Goal: Transaction & Acquisition: Purchase product/service

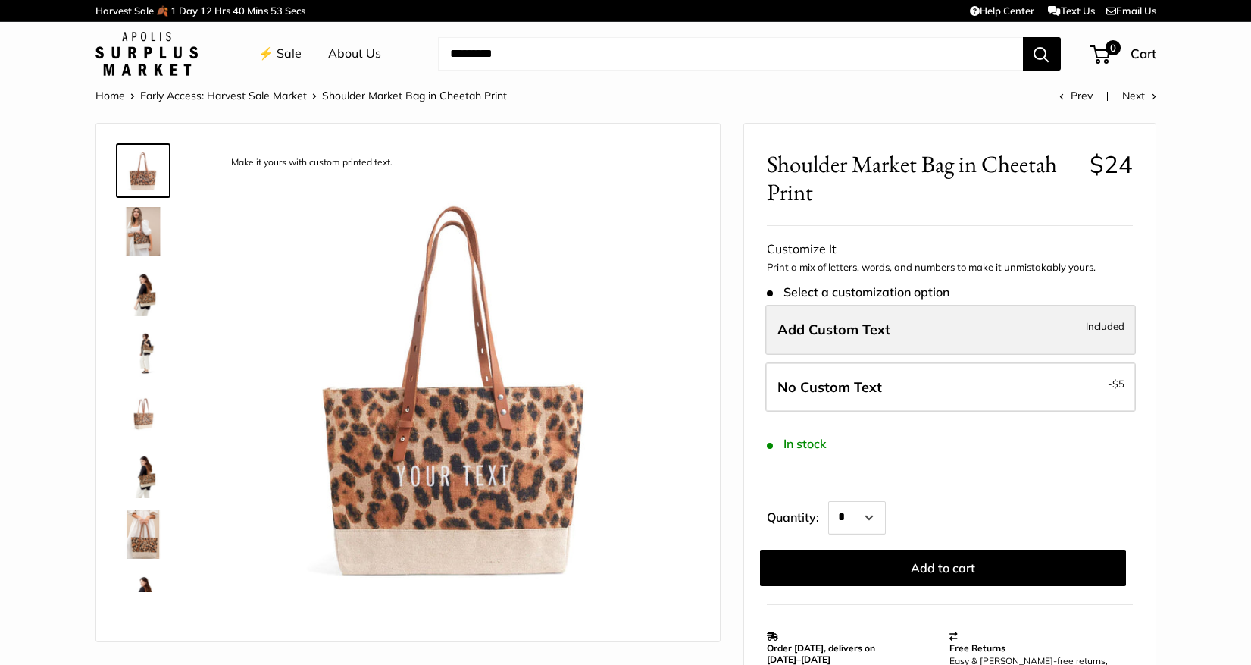
click at [841, 327] on span "Add Custom Text" at bounding box center [834, 329] width 113 height 17
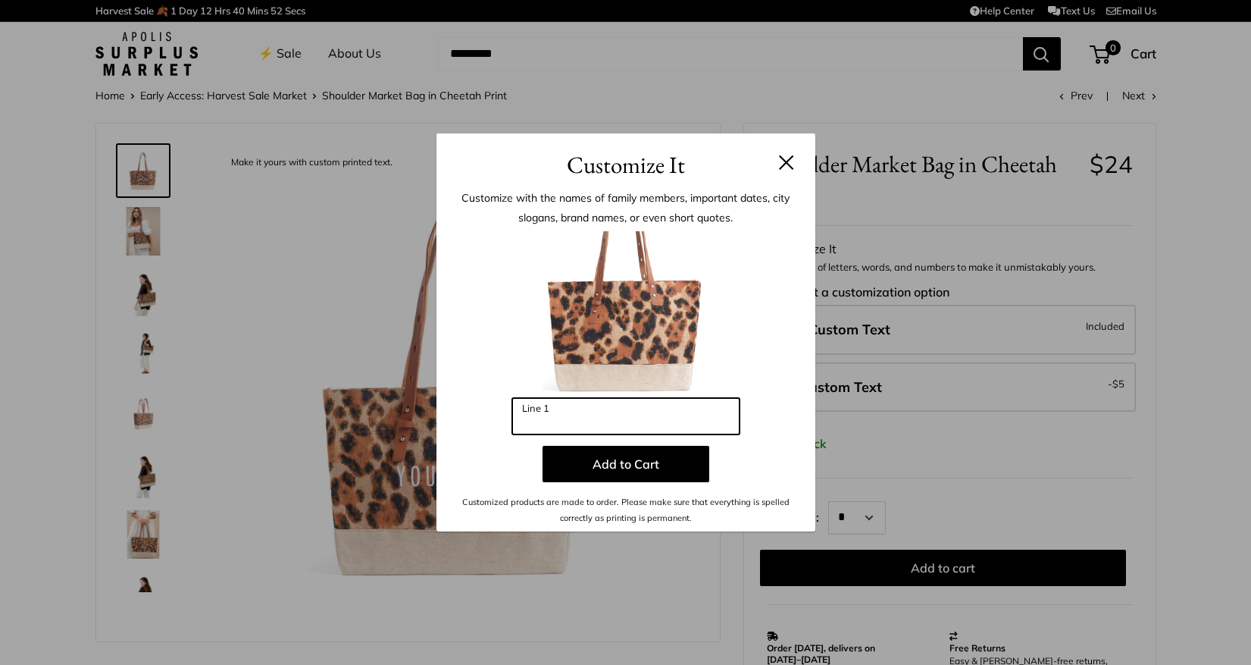
click at [644, 418] on input "Line 1" at bounding box center [625, 416] width 227 height 36
type input "****"
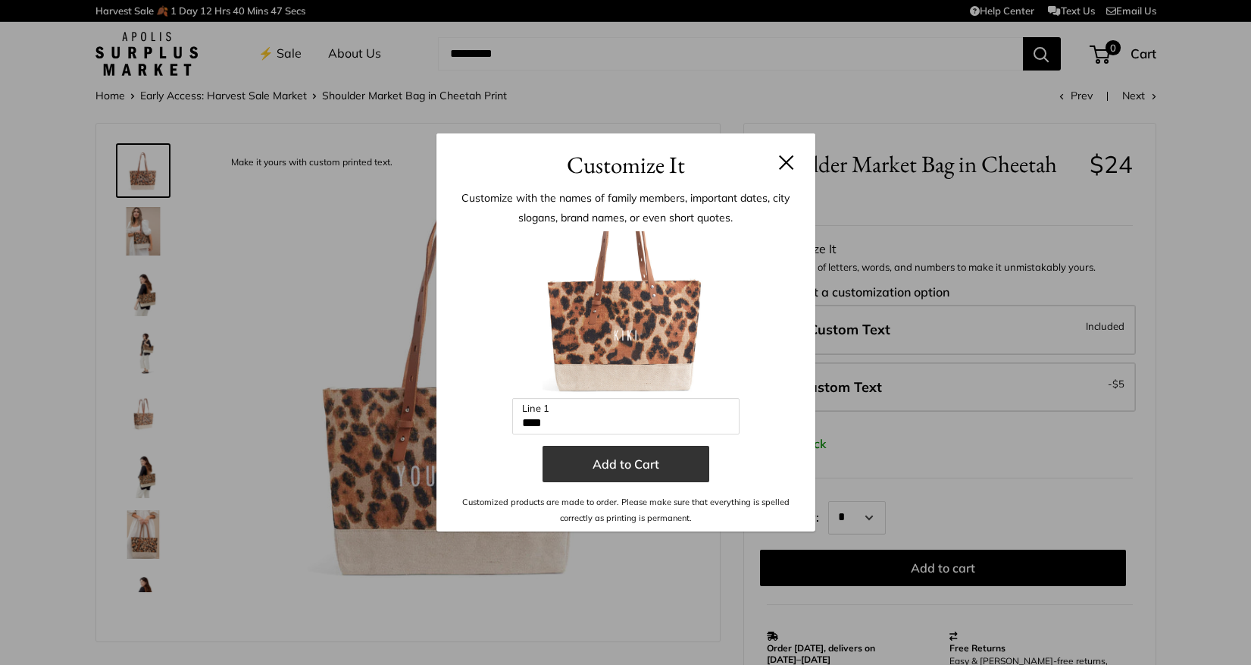
click at [631, 458] on button "Add to Cart" at bounding box center [626, 464] width 167 height 36
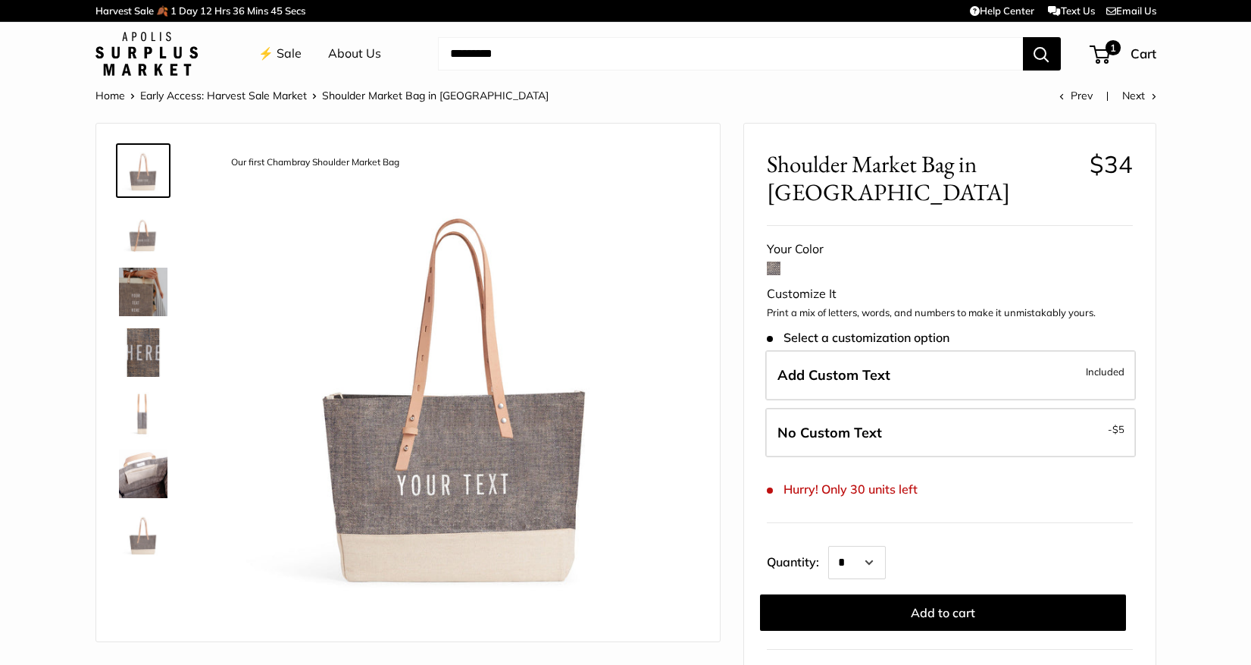
click at [139, 289] on img at bounding box center [143, 292] width 49 height 49
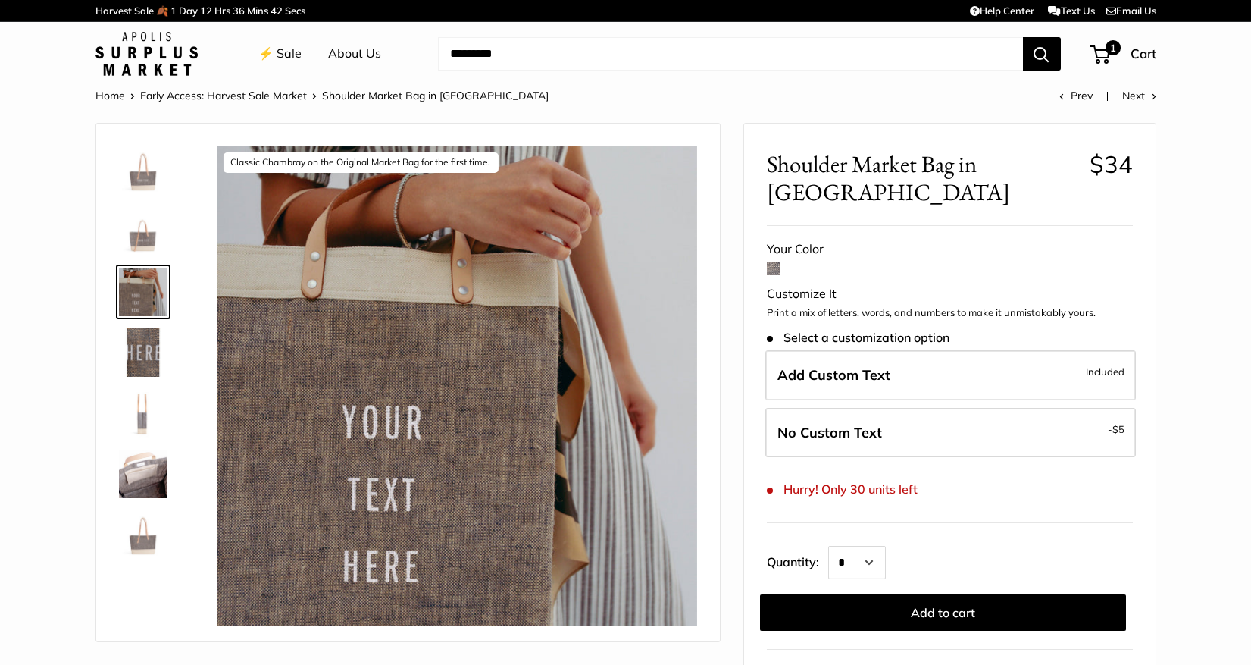
click at [140, 361] on img at bounding box center [143, 352] width 49 height 49
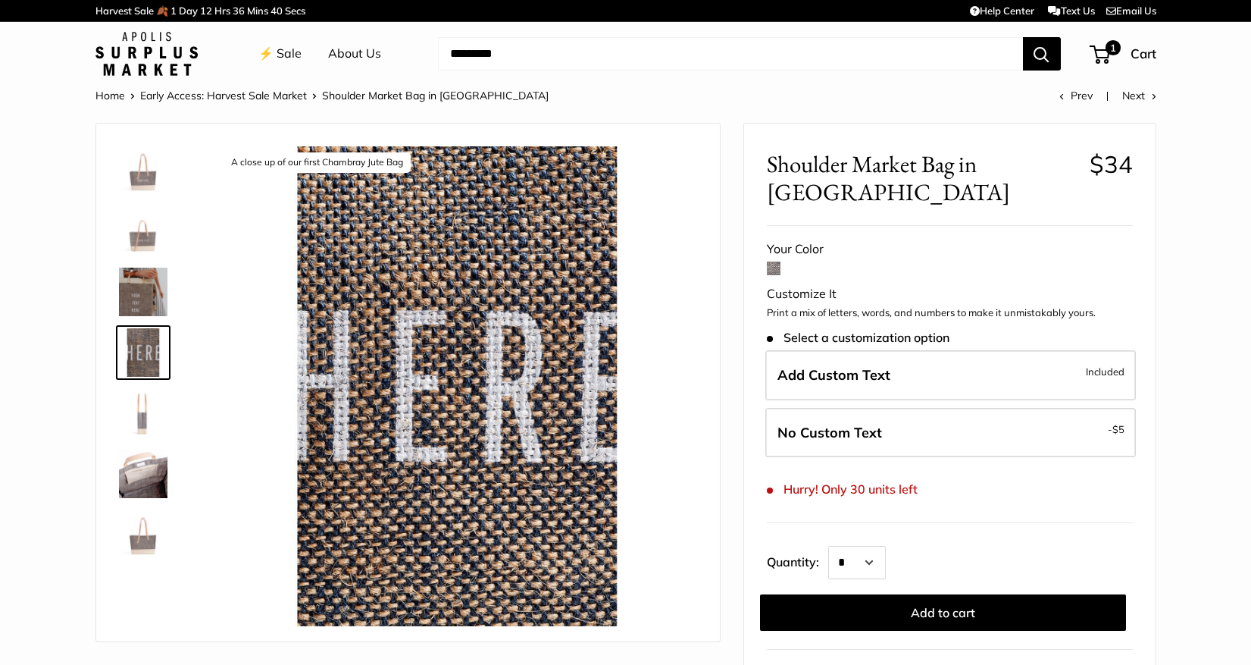
click at [146, 468] on img at bounding box center [143, 473] width 49 height 49
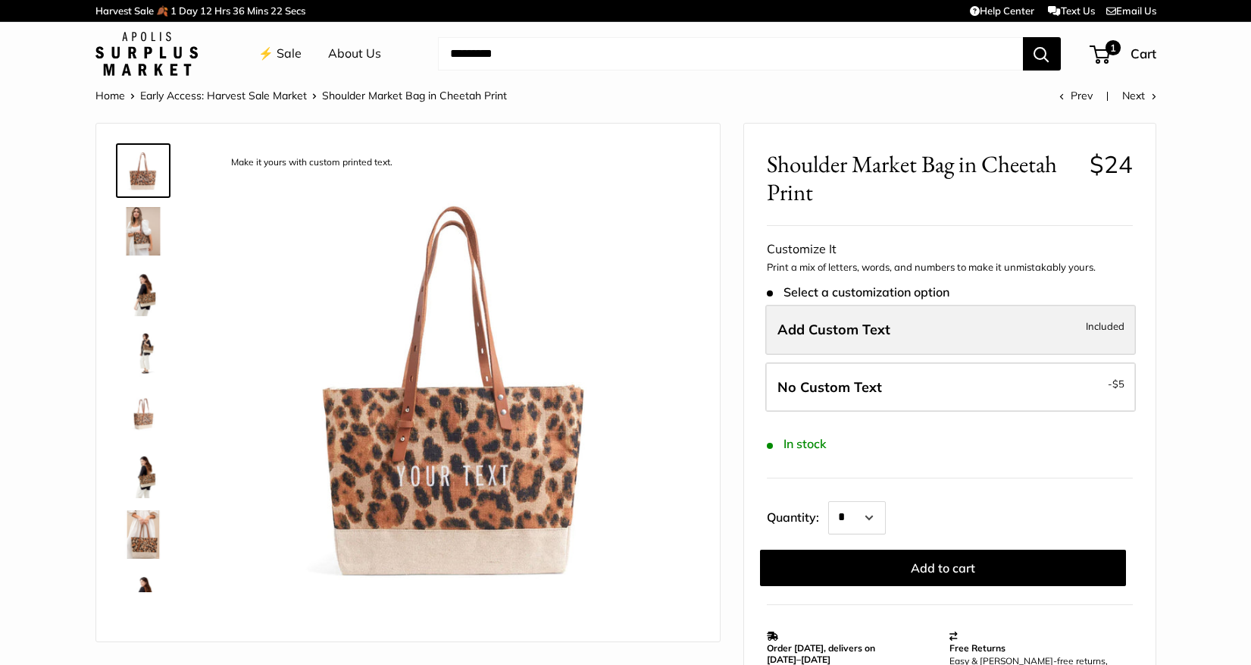
click at [878, 328] on span "Add Custom Text" at bounding box center [834, 329] width 113 height 17
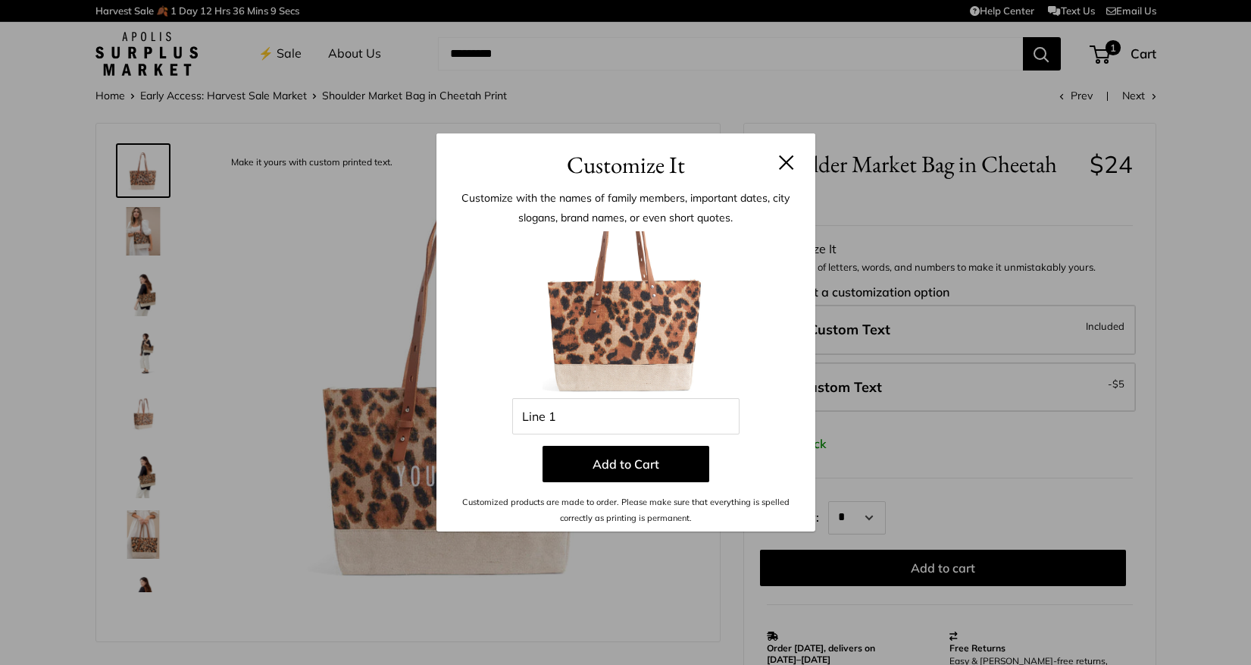
click at [141, 533] on div "Customize It Customize with the names of family members, important dates, city …" at bounding box center [625, 332] width 1251 height 665
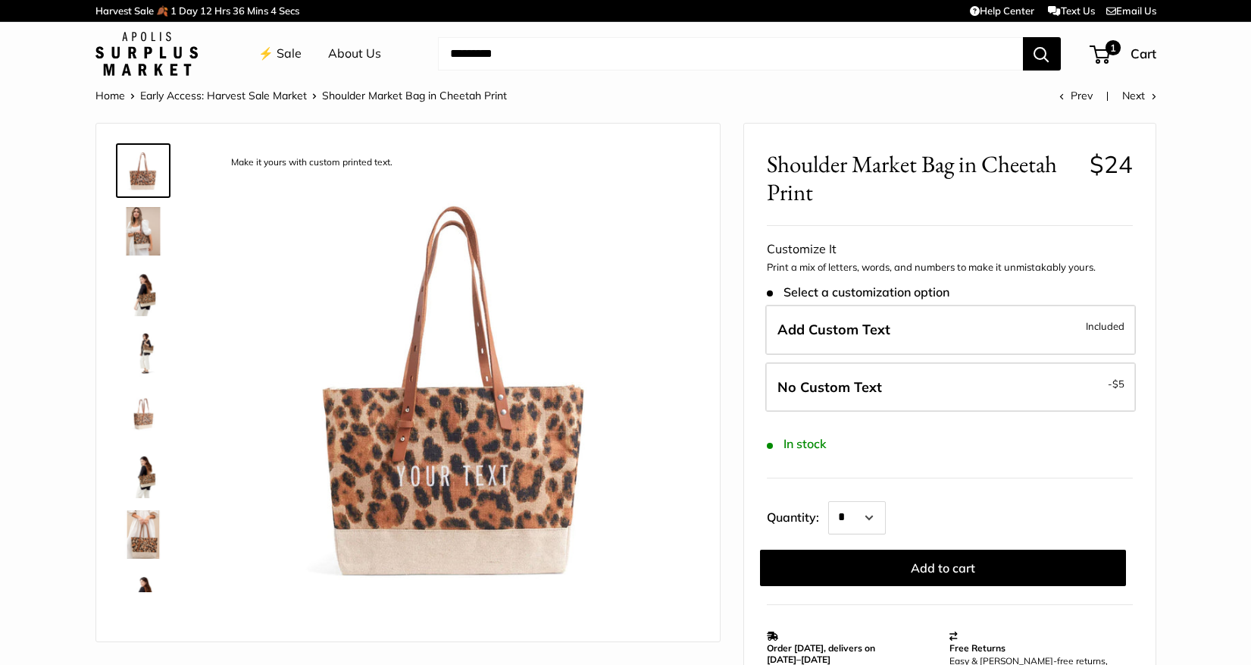
click at [143, 412] on img at bounding box center [143, 413] width 49 height 49
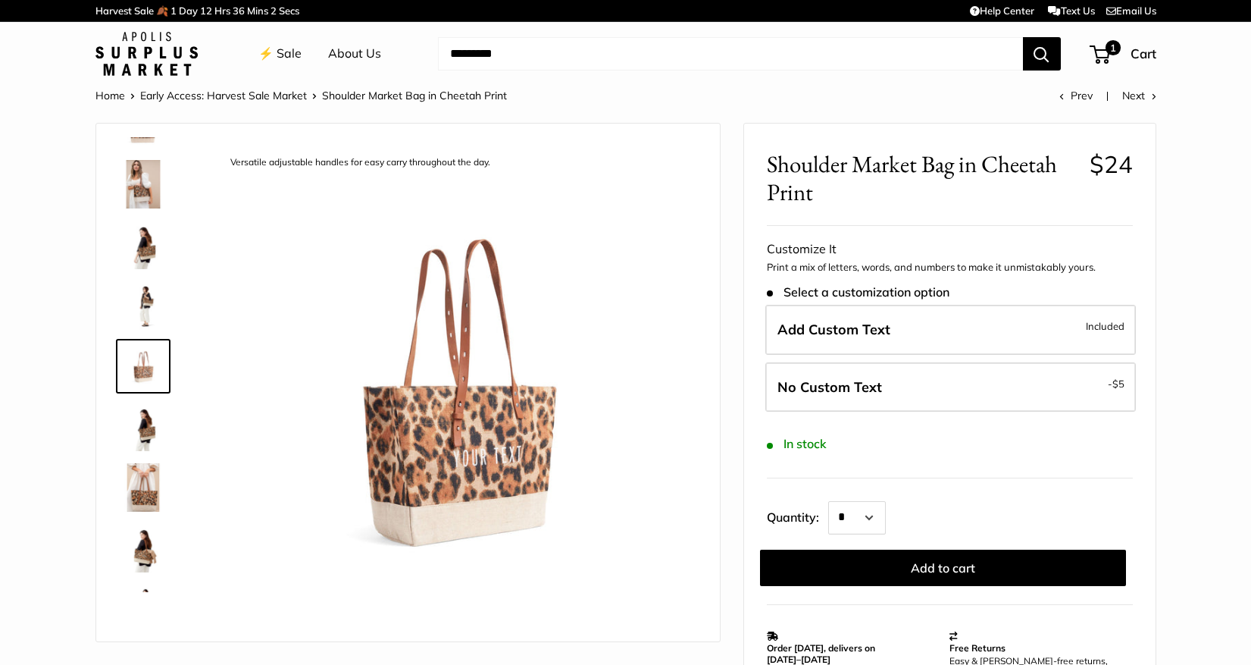
click at [145, 297] on img at bounding box center [143, 305] width 49 height 49
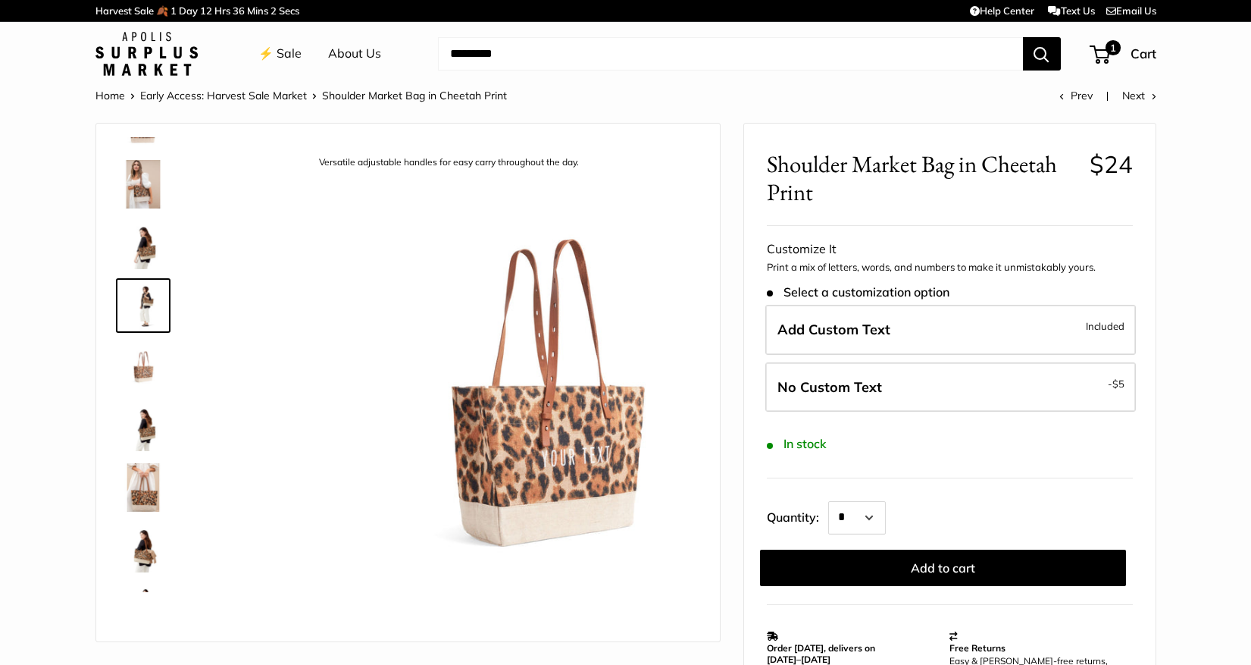
scroll to position [0, 0]
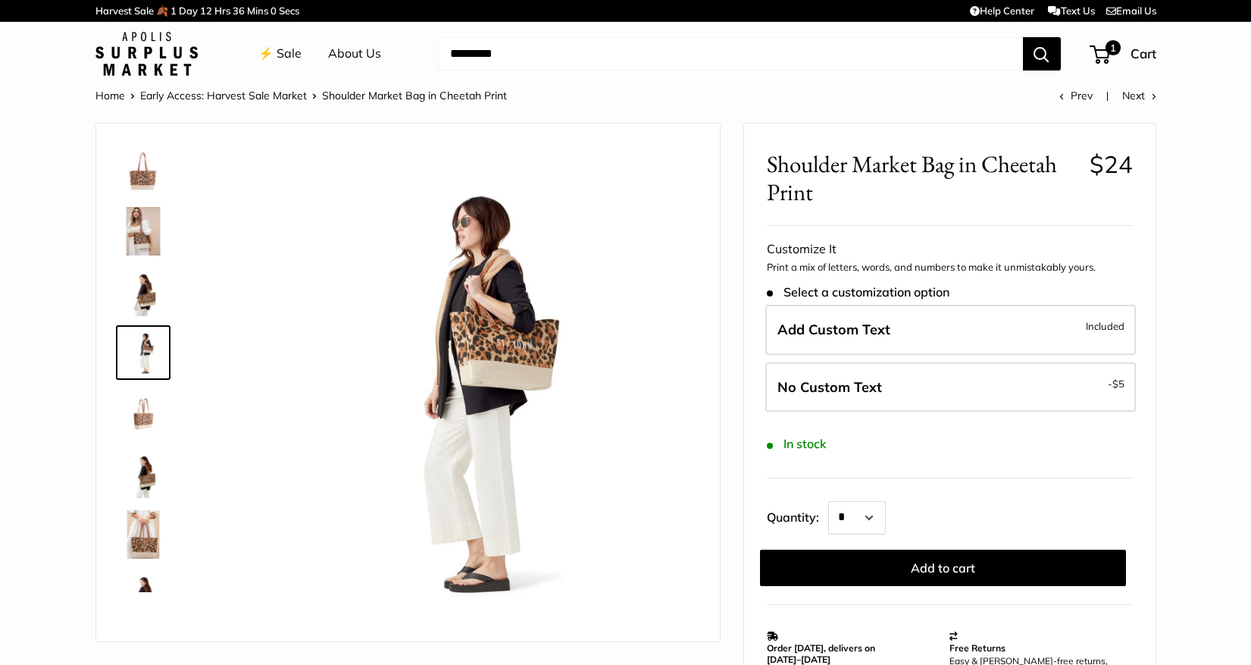
click at [143, 301] on img at bounding box center [143, 292] width 49 height 49
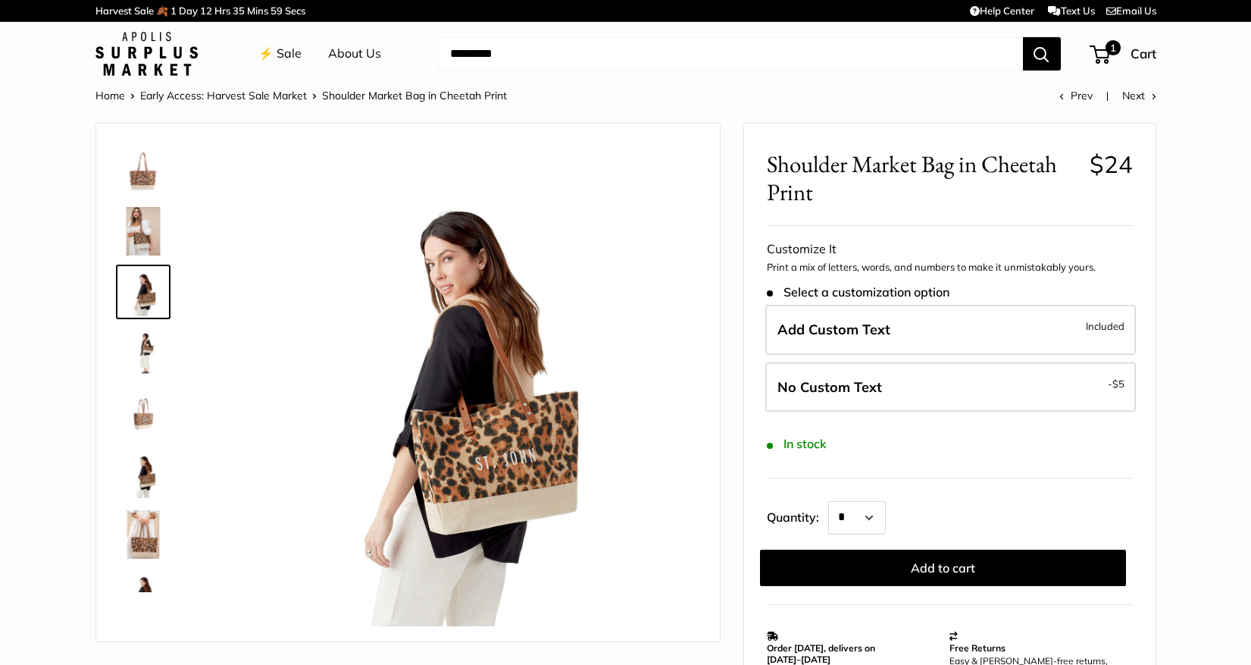
click at [135, 249] on img at bounding box center [143, 231] width 49 height 49
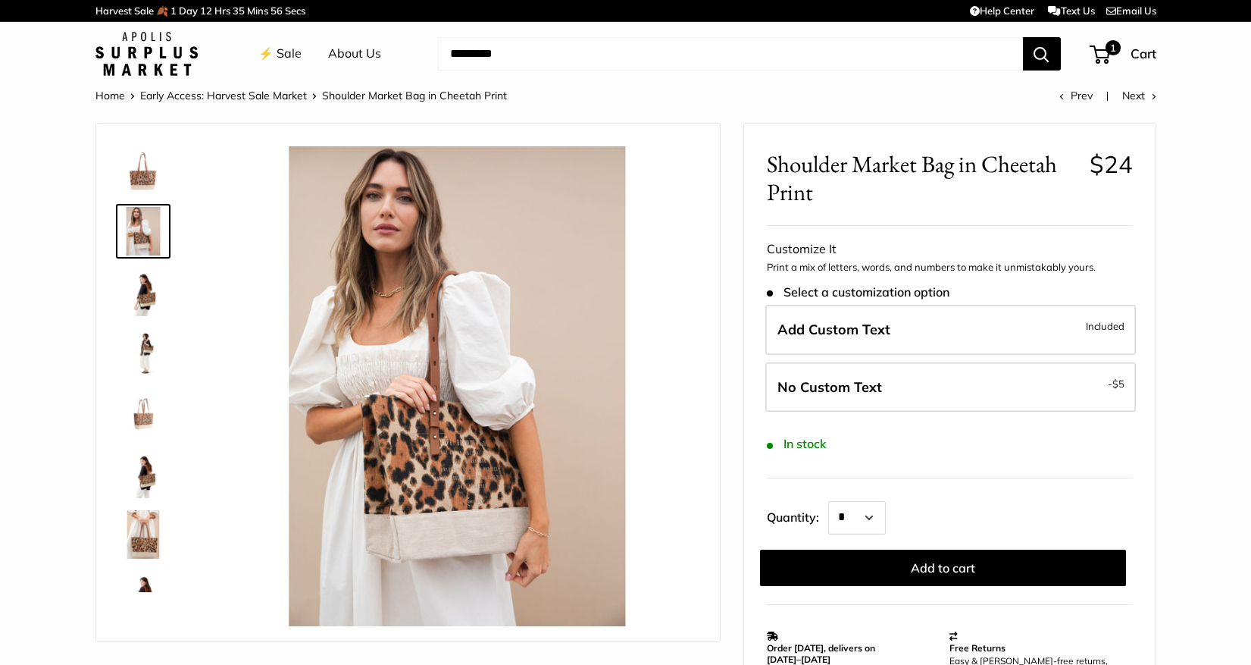
click at [465, 471] on img at bounding box center [458, 386] width 480 height 480
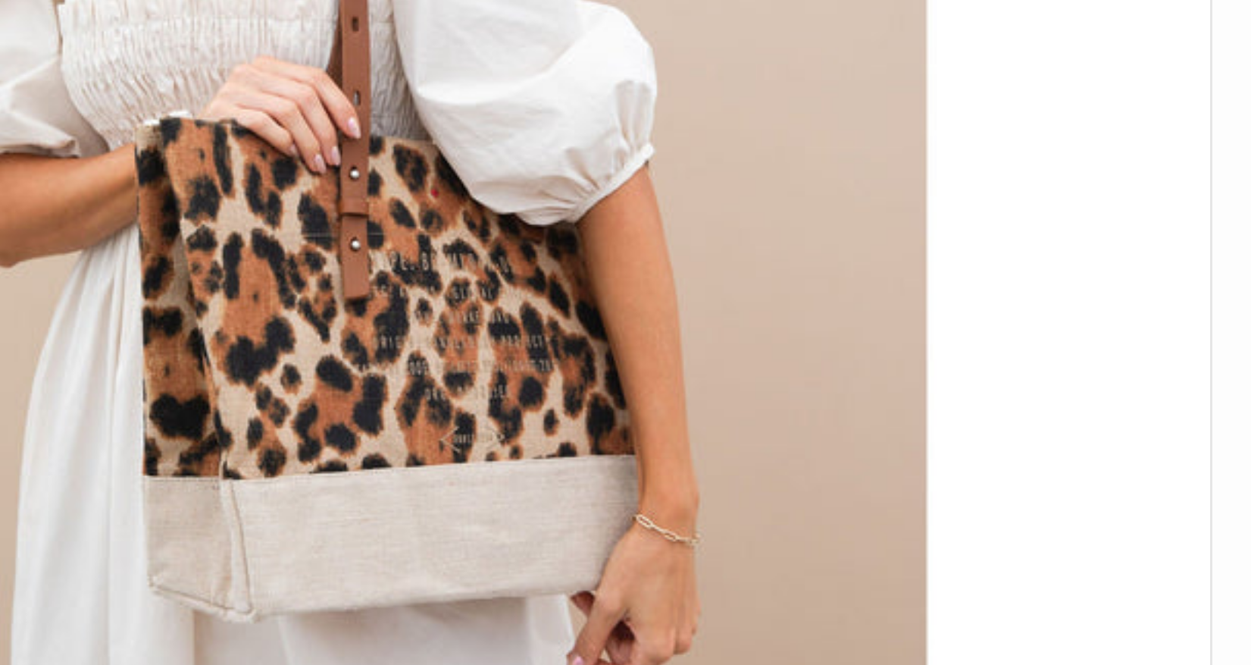
scroll to position [152, 0]
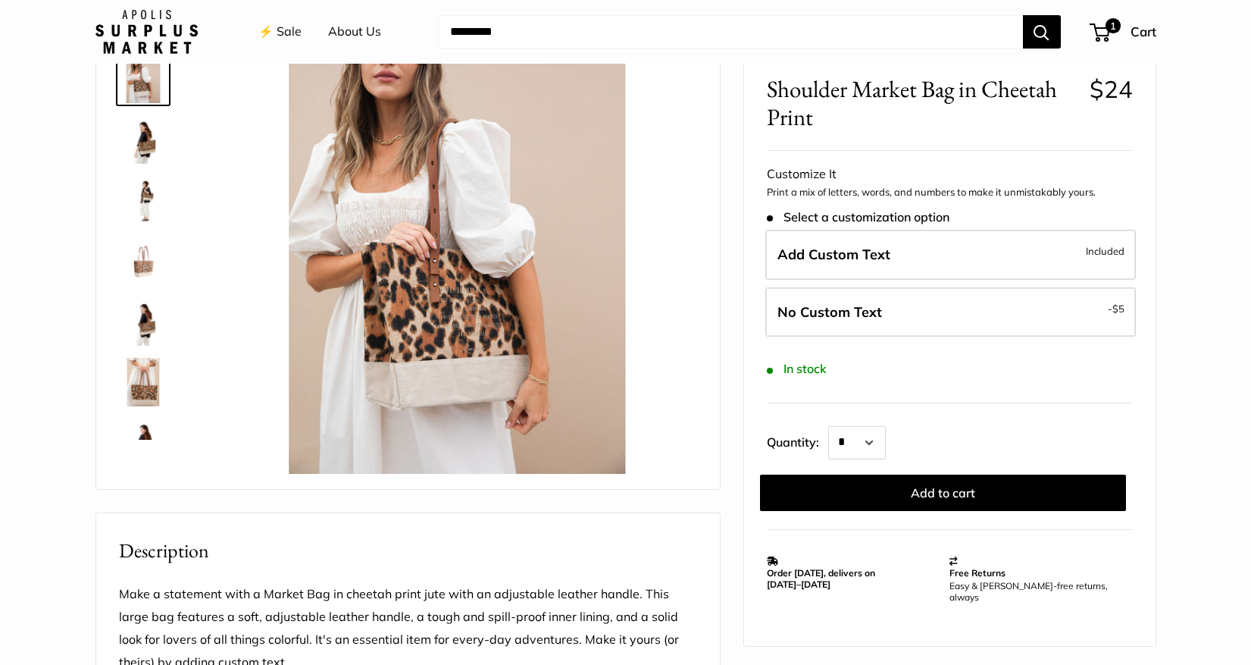
click at [144, 83] on img at bounding box center [143, 79] width 49 height 49
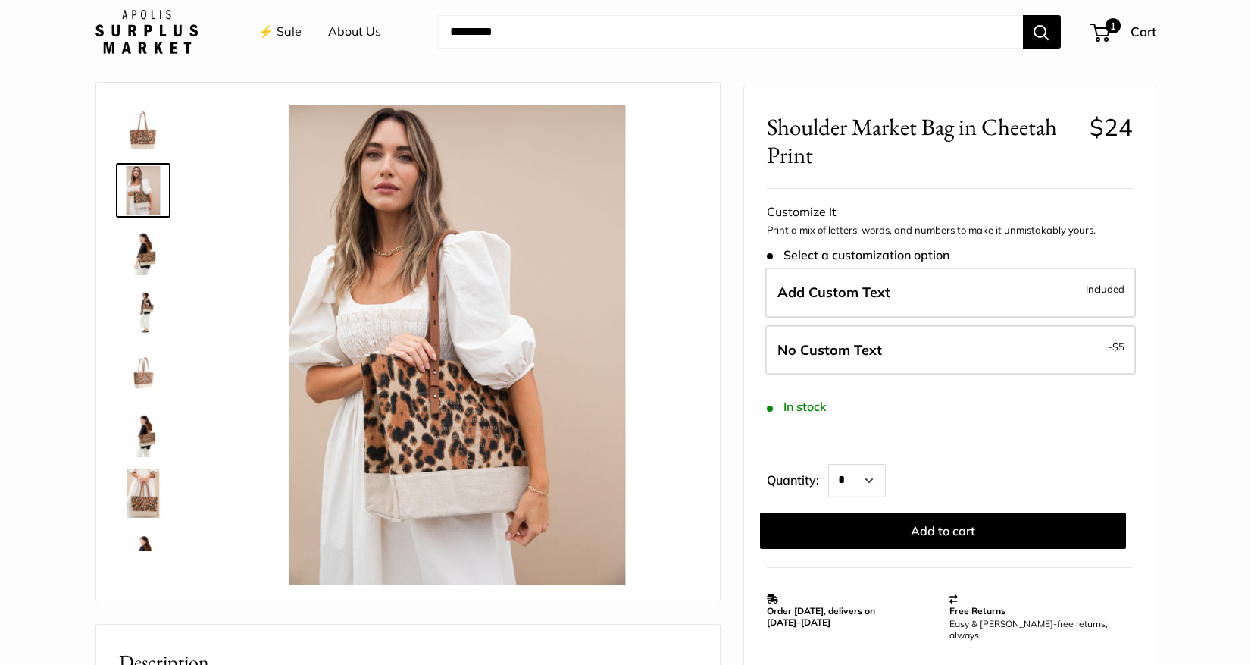
scroll to position [38, 0]
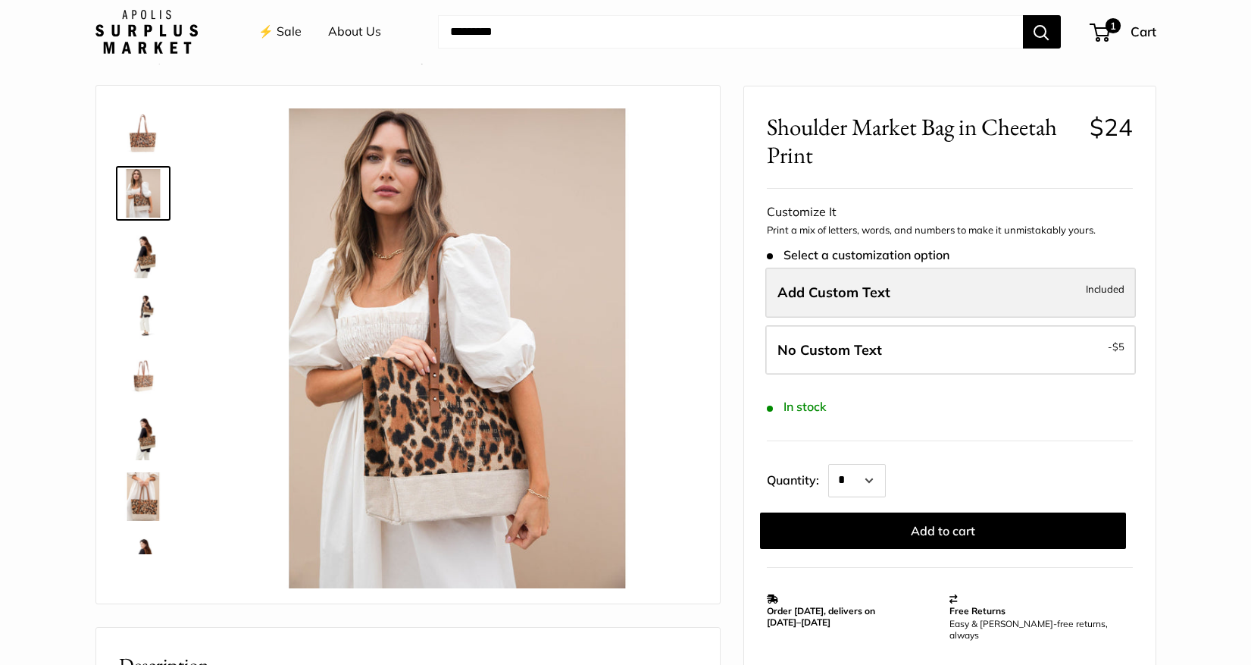
click at [879, 279] on label "Add Custom Text Included" at bounding box center [951, 293] width 371 height 50
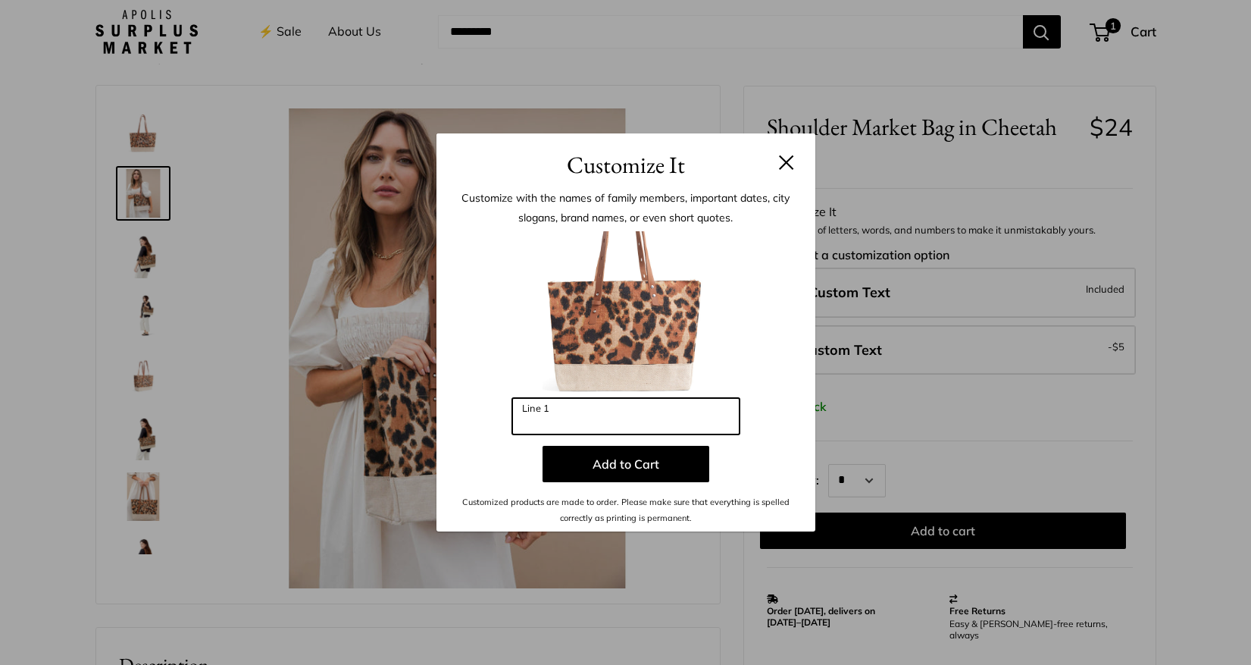
click at [676, 428] on input "Line 1" at bounding box center [625, 416] width 227 height 36
type input "****"
click at [781, 167] on button at bounding box center [786, 162] width 15 height 15
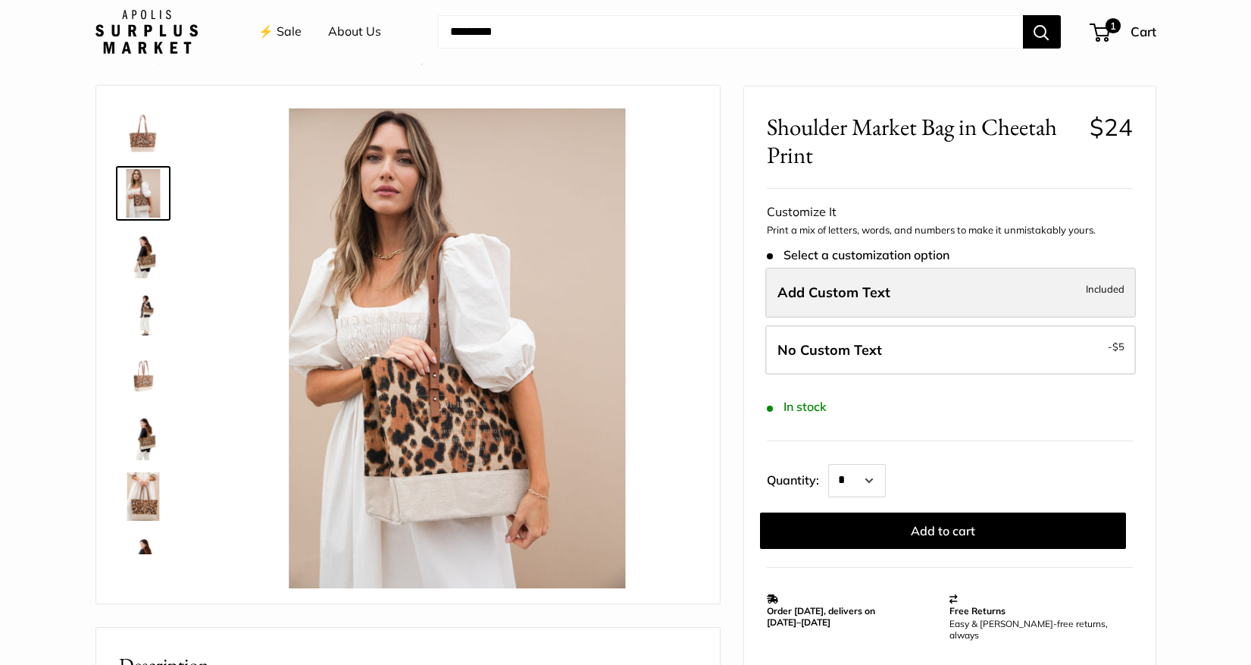
click at [890, 293] on label "Add Custom Text Included" at bounding box center [951, 293] width 371 height 50
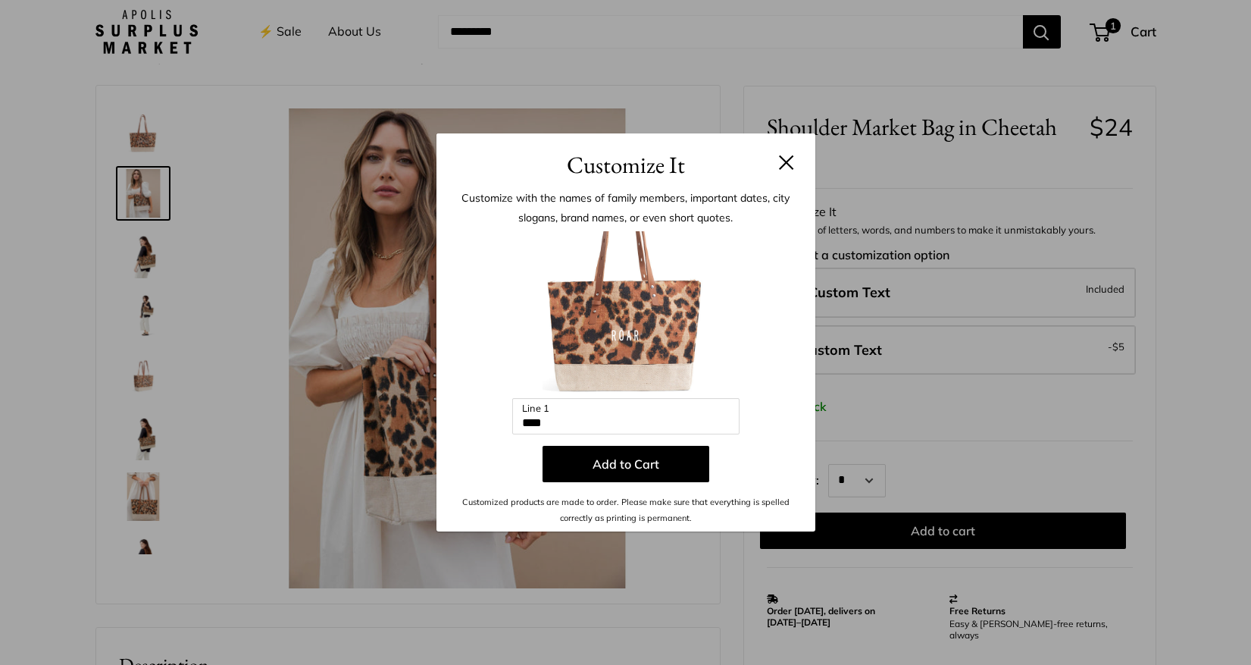
click at [778, 158] on h3 "Customize It" at bounding box center [625, 165] width 333 height 36
click at [789, 152] on h3 "Customize It" at bounding box center [625, 165] width 333 height 36
click at [784, 162] on button at bounding box center [786, 162] width 15 height 15
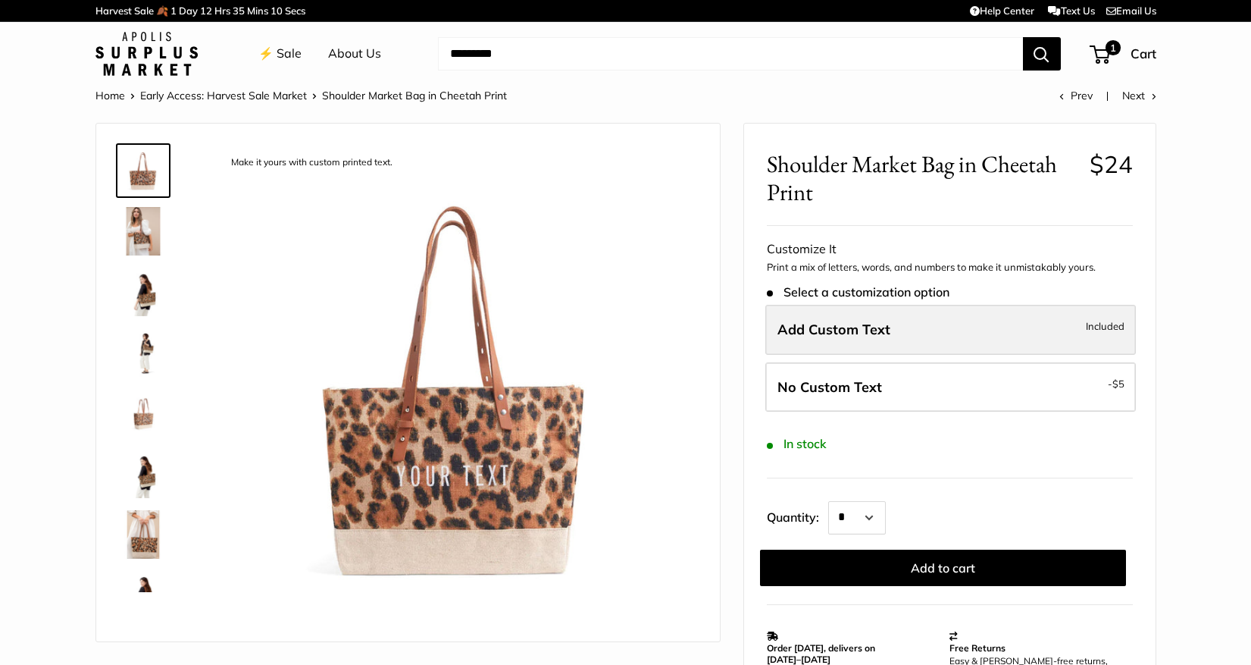
click at [885, 323] on span "Add Custom Text" at bounding box center [834, 329] width 113 height 17
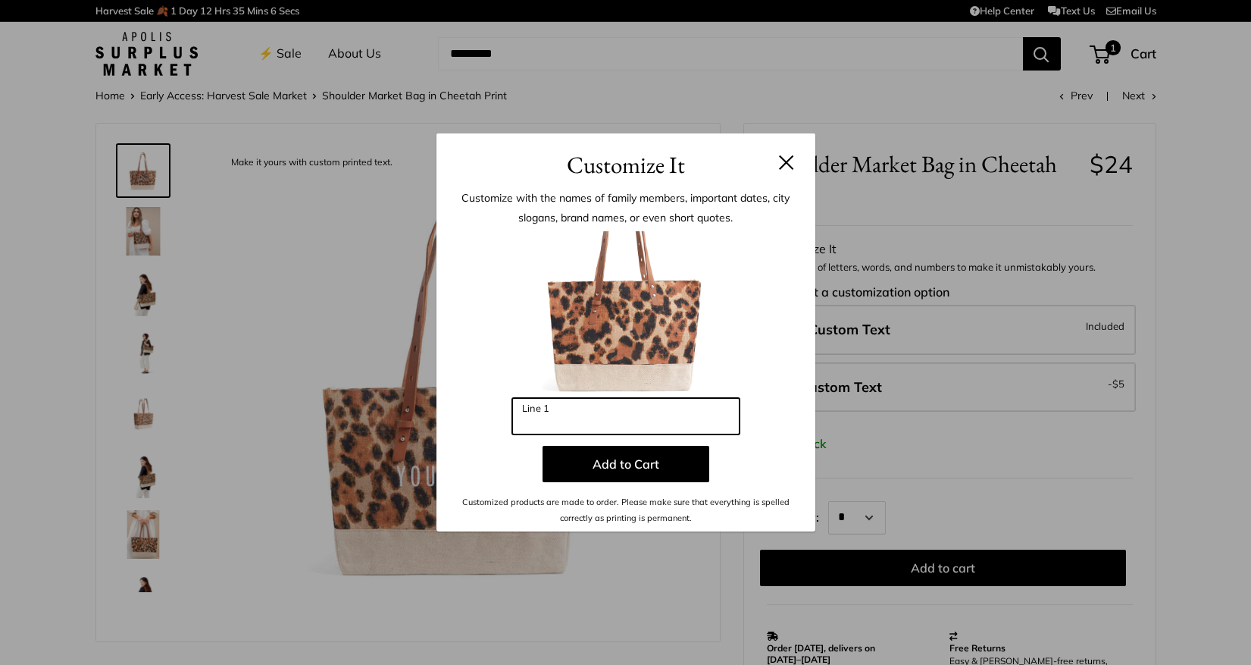
click at [681, 421] on input "Line 1" at bounding box center [625, 416] width 227 height 36
type input "****"
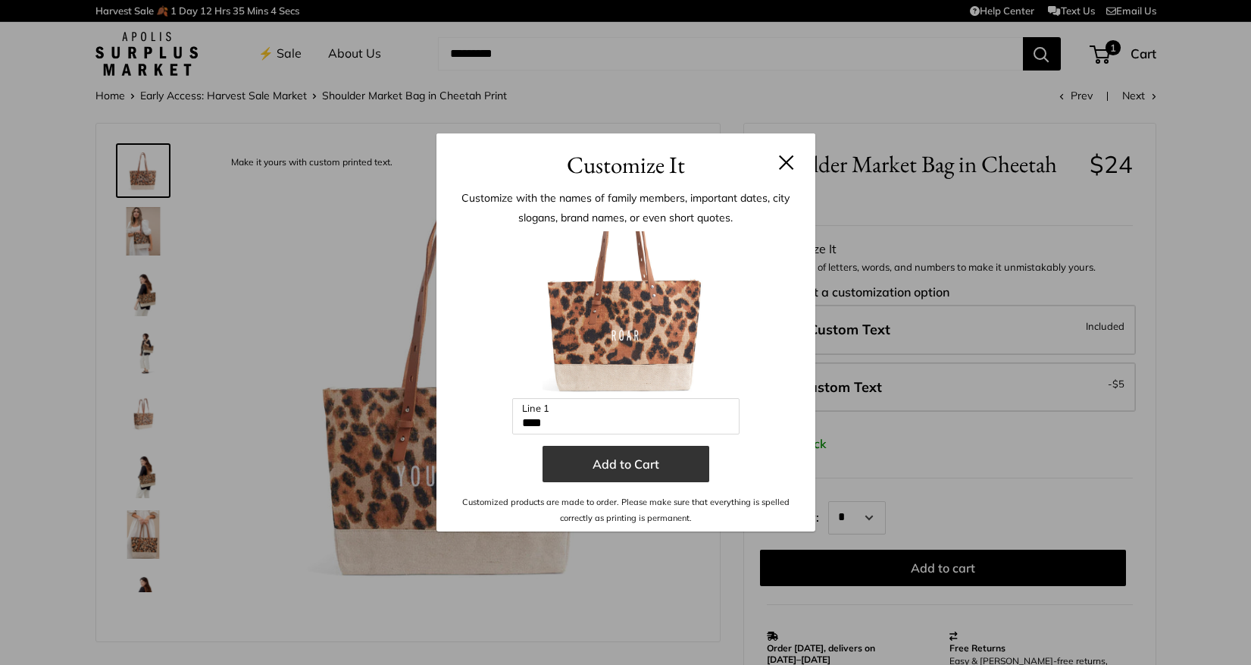
click at [661, 469] on button "Add to Cart" at bounding box center [626, 464] width 167 height 36
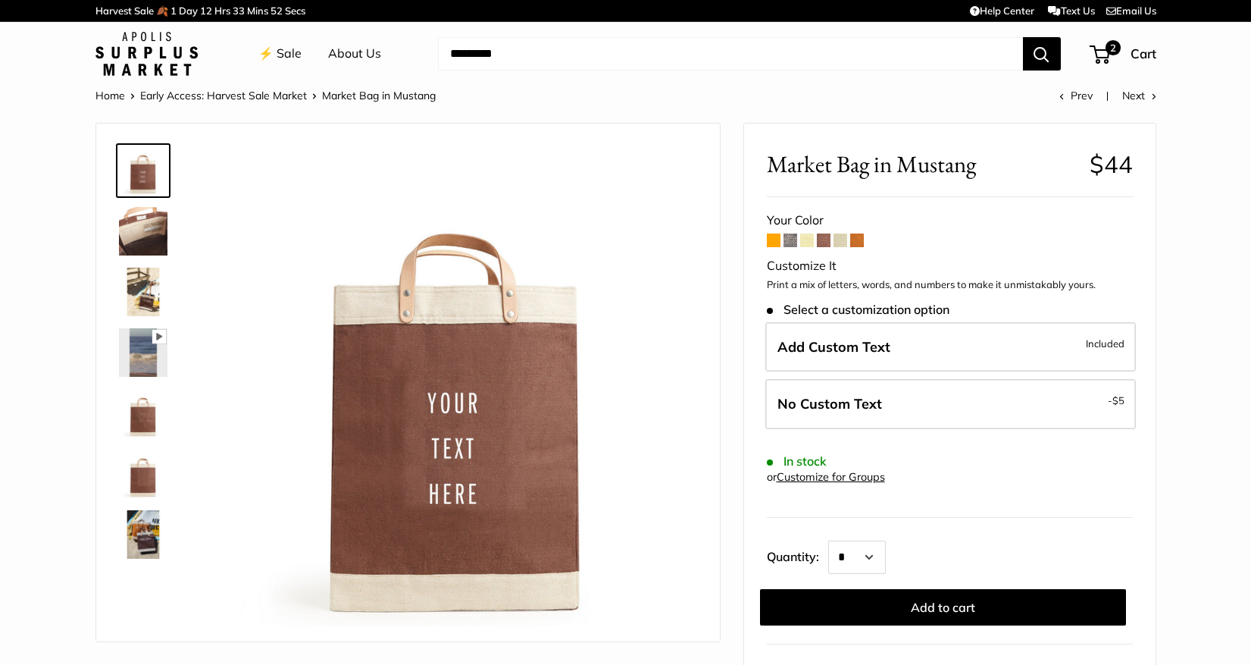
click at [146, 529] on img at bounding box center [143, 534] width 49 height 49
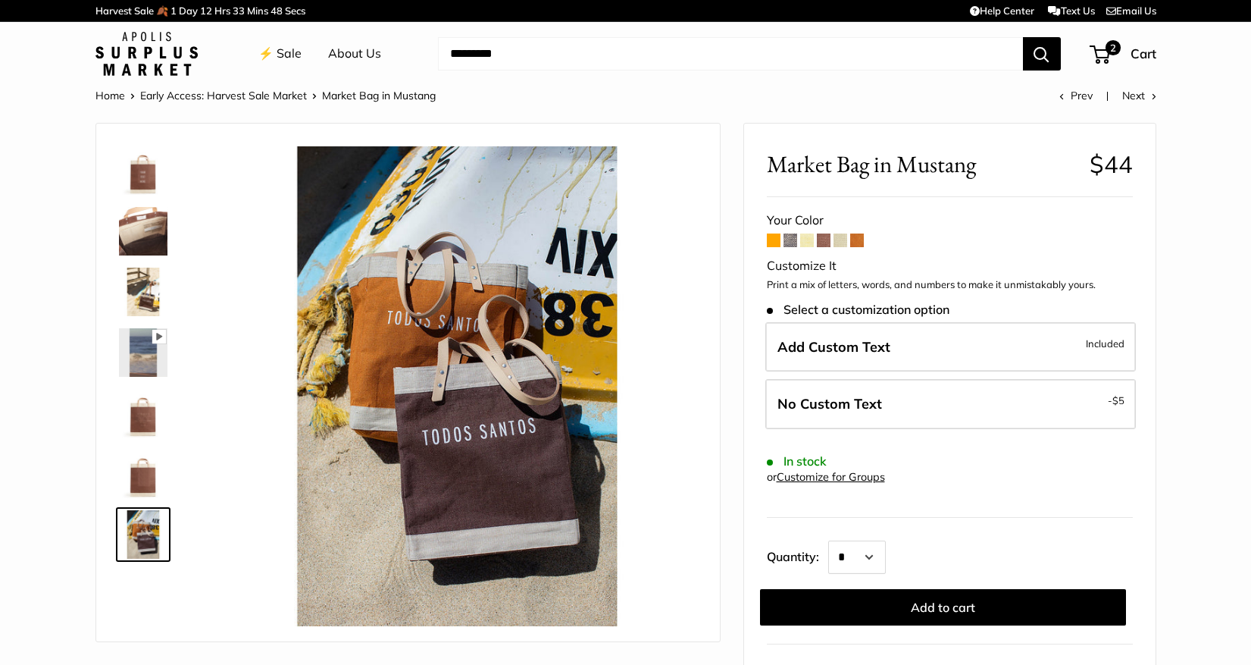
click at [136, 481] on img at bounding box center [143, 473] width 49 height 49
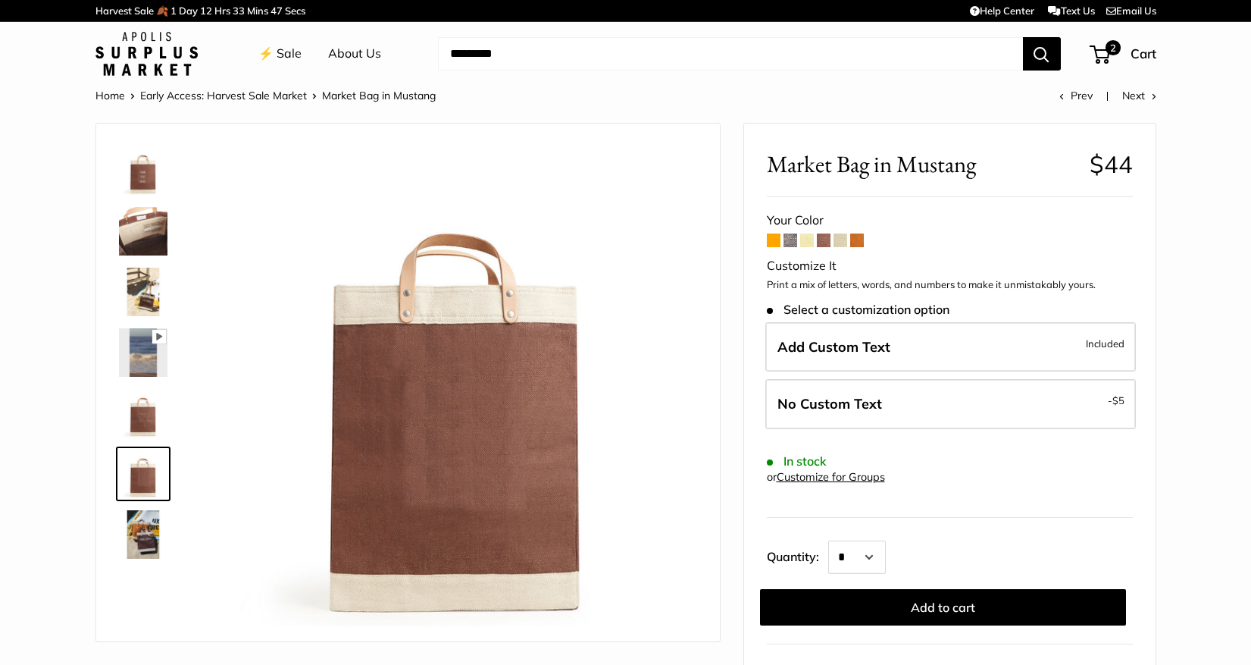
click at [144, 394] on img at bounding box center [143, 413] width 49 height 49
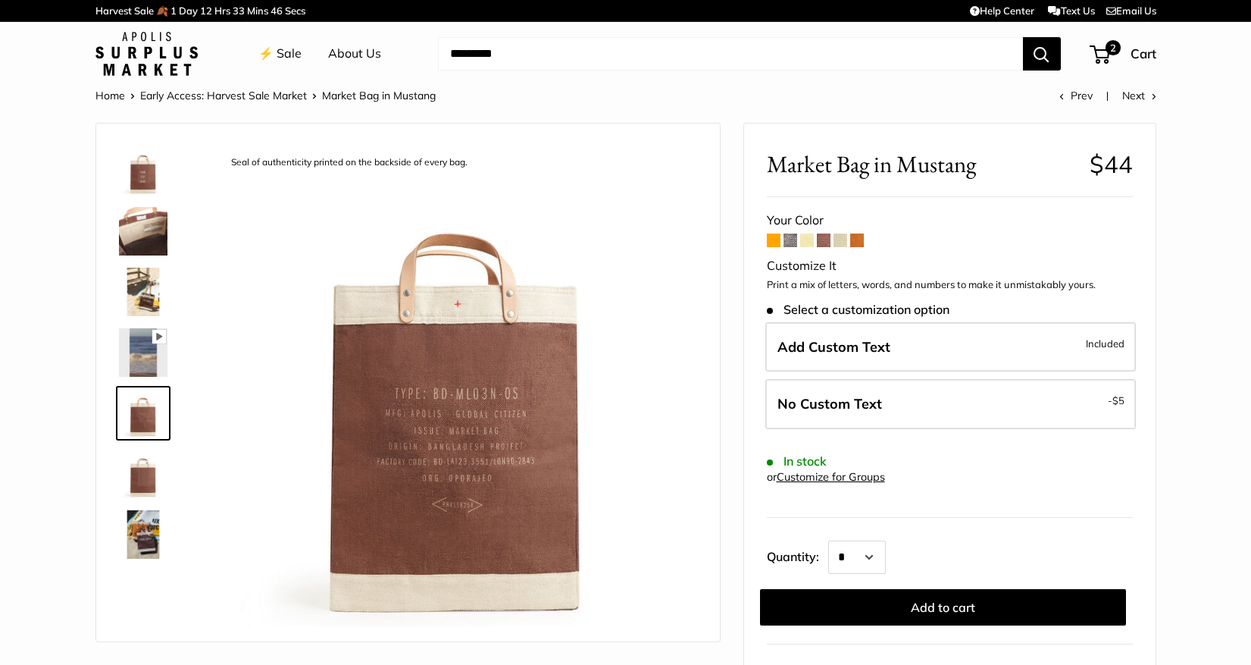
click at [148, 370] on img at bounding box center [143, 352] width 49 height 49
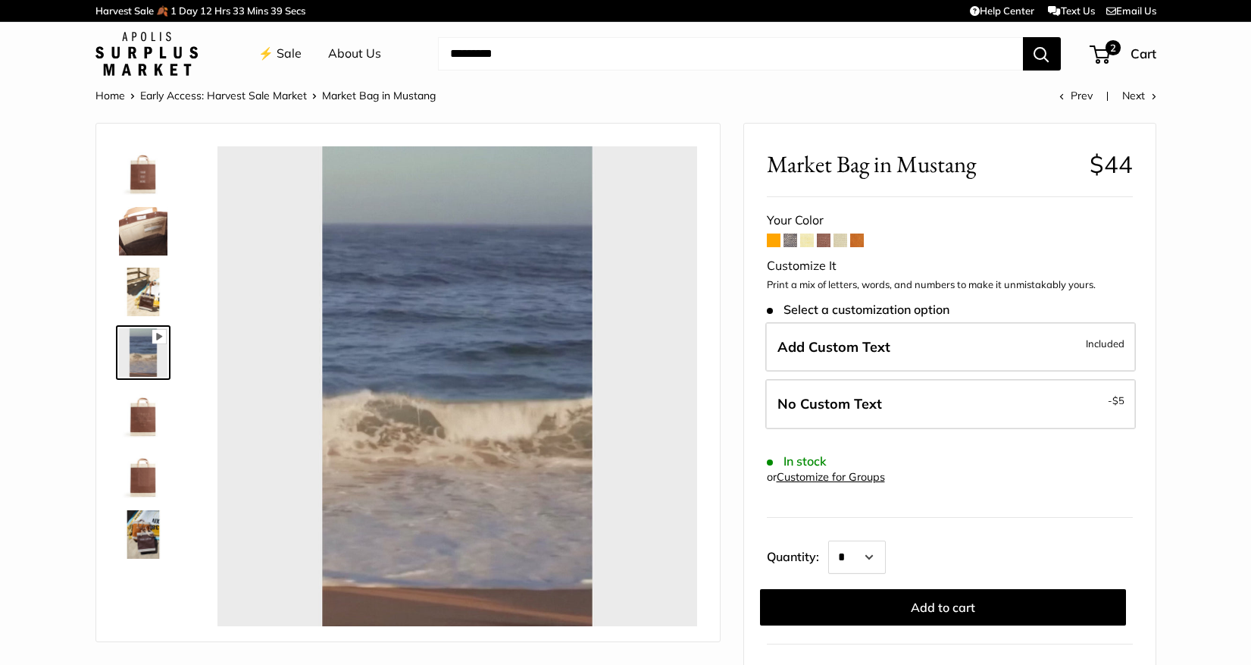
click at [141, 298] on img at bounding box center [143, 292] width 49 height 49
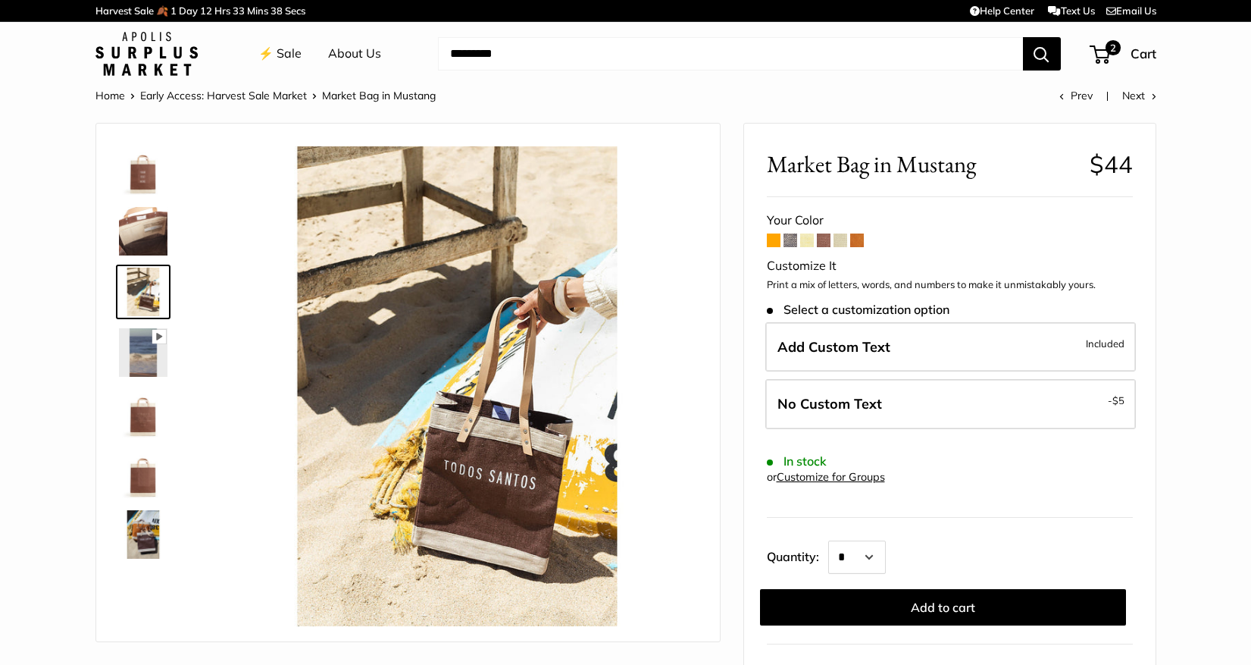
type input "*****"
click at [129, 226] on img at bounding box center [143, 231] width 49 height 49
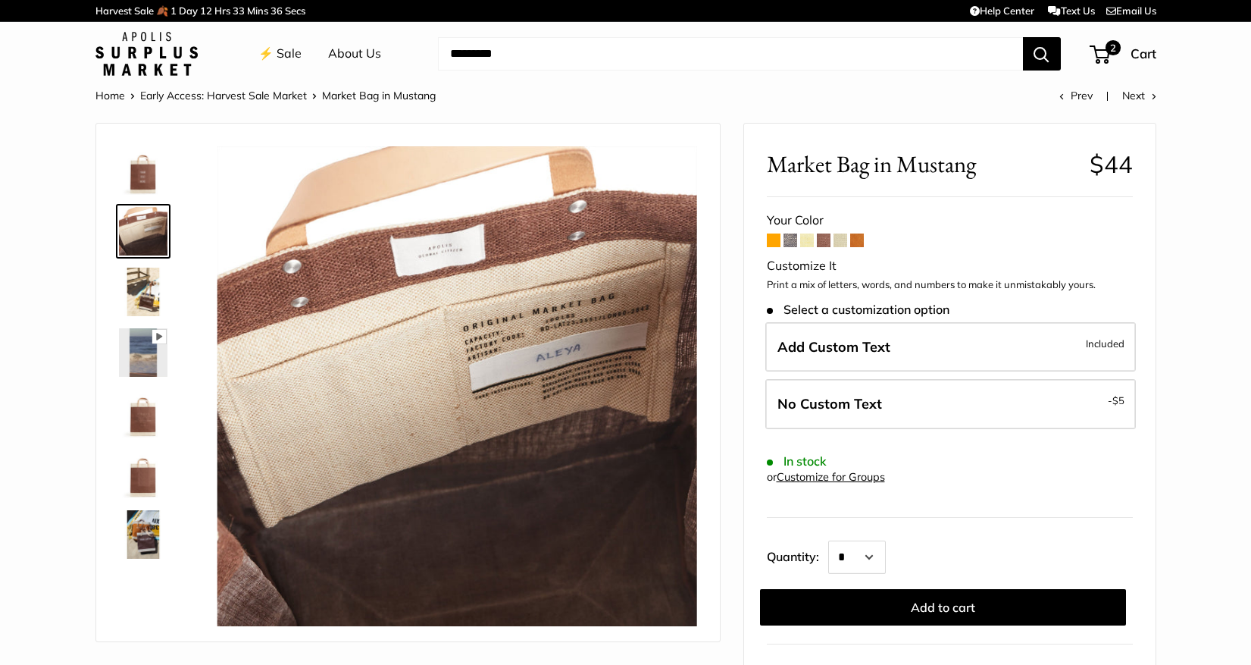
click at [139, 173] on img at bounding box center [143, 170] width 49 height 49
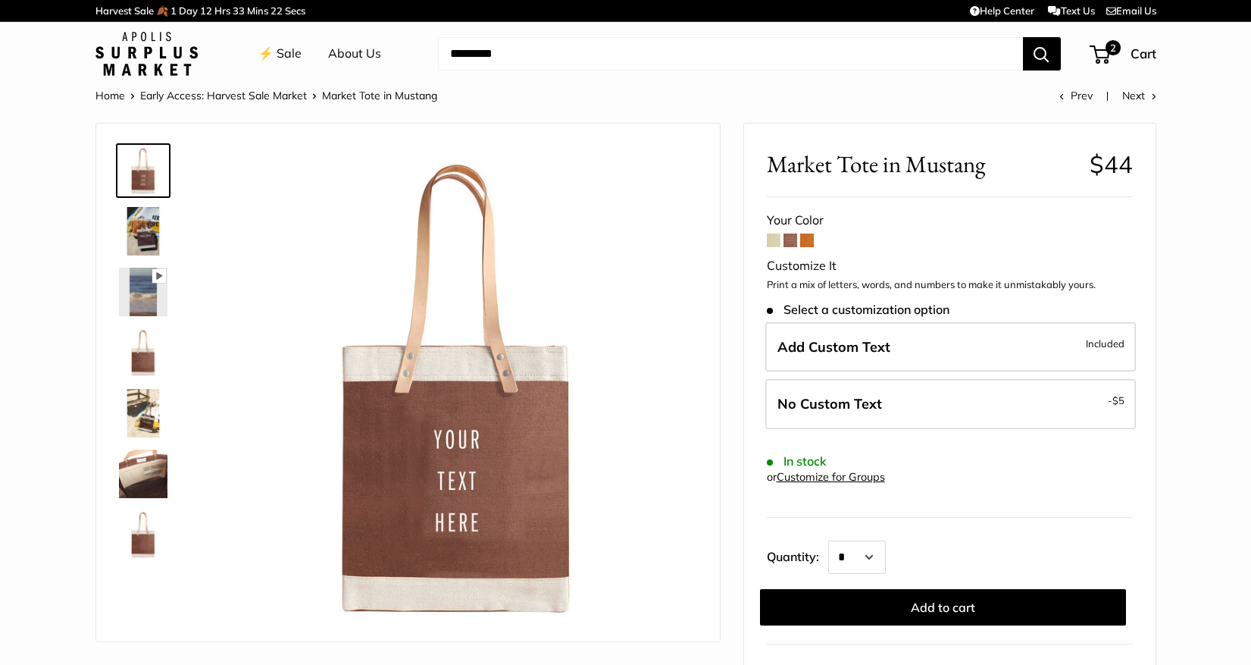
click at [789, 240] on span at bounding box center [791, 240] width 14 height 14
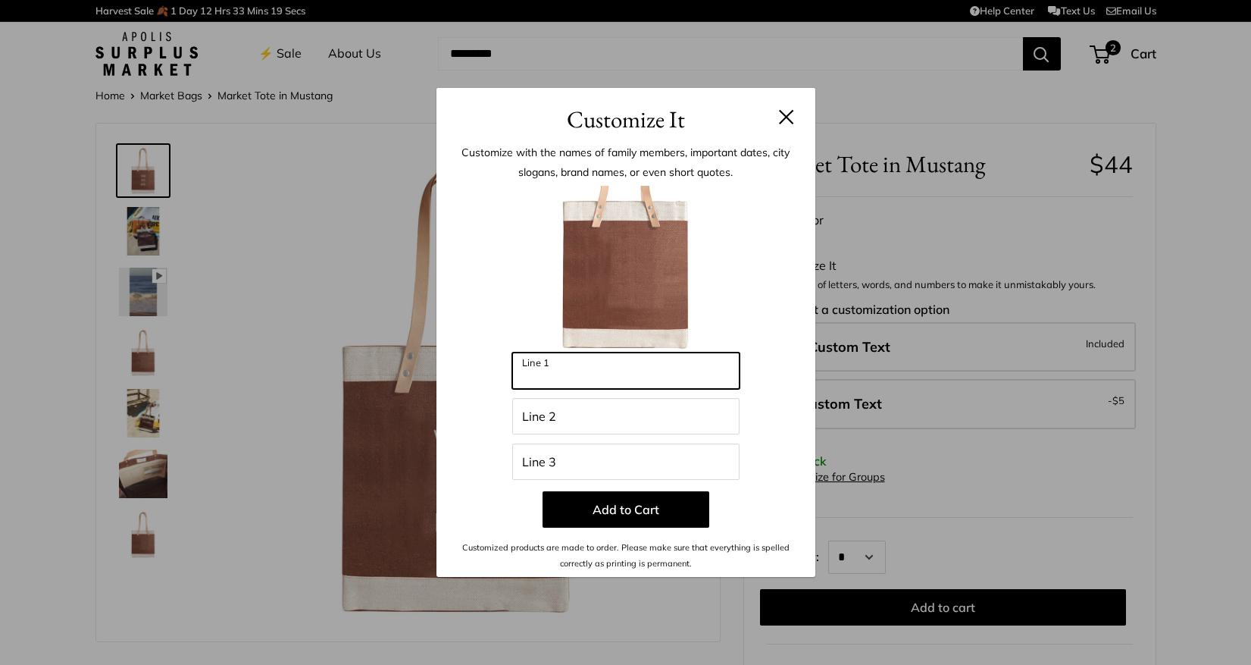
click at [595, 365] on input "Line 1" at bounding box center [625, 370] width 227 height 36
drag, startPoint x: 573, startPoint y: 373, endPoint x: 506, endPoint y: 375, distance: 67.5
click at [506, 375] on div "Enter 39 letters ****** Line 1 Line 2 Line 3 Add to Cart Customized products ar…" at bounding box center [625, 378] width 333 height 385
type input "******"
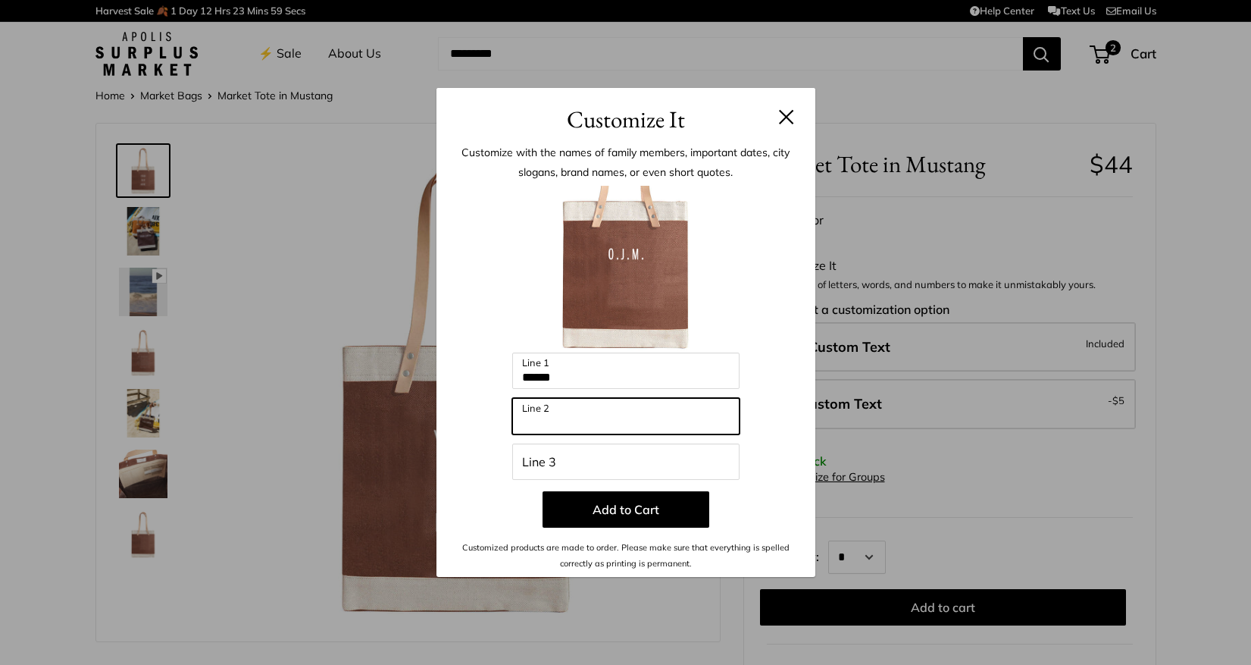
click at [540, 408] on input "Line 2" at bounding box center [625, 416] width 227 height 36
paste input "******"
type input "******"
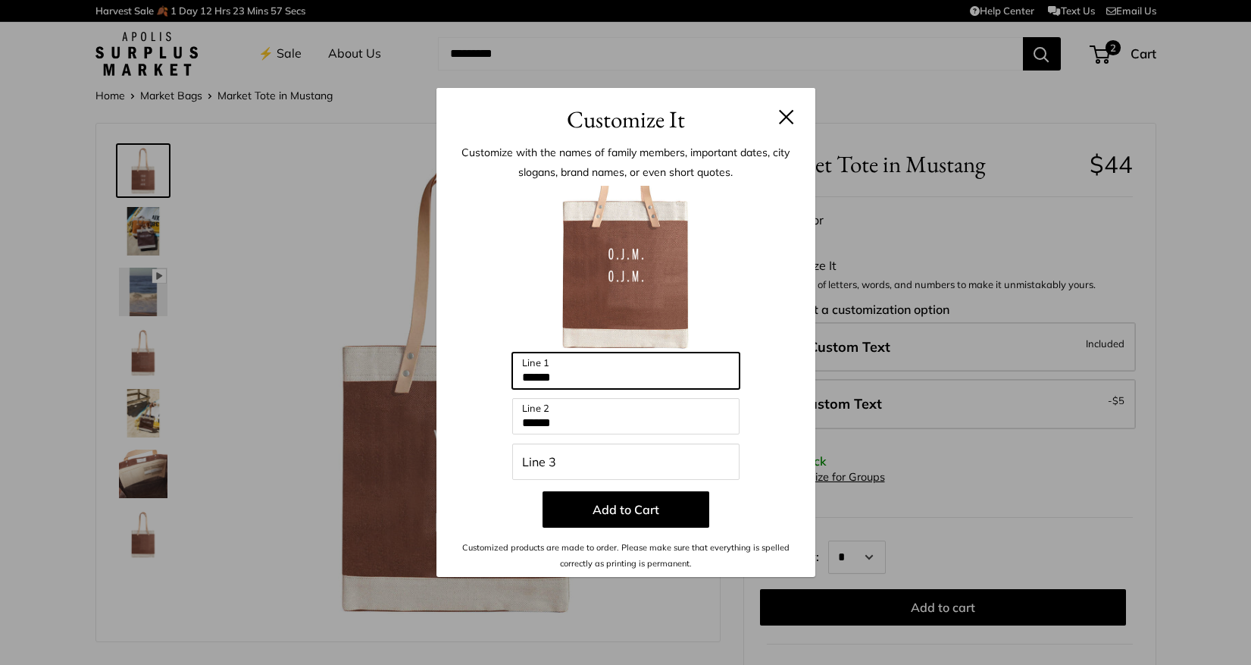
click at [571, 375] on input "******" at bounding box center [625, 370] width 227 height 36
type input "*"
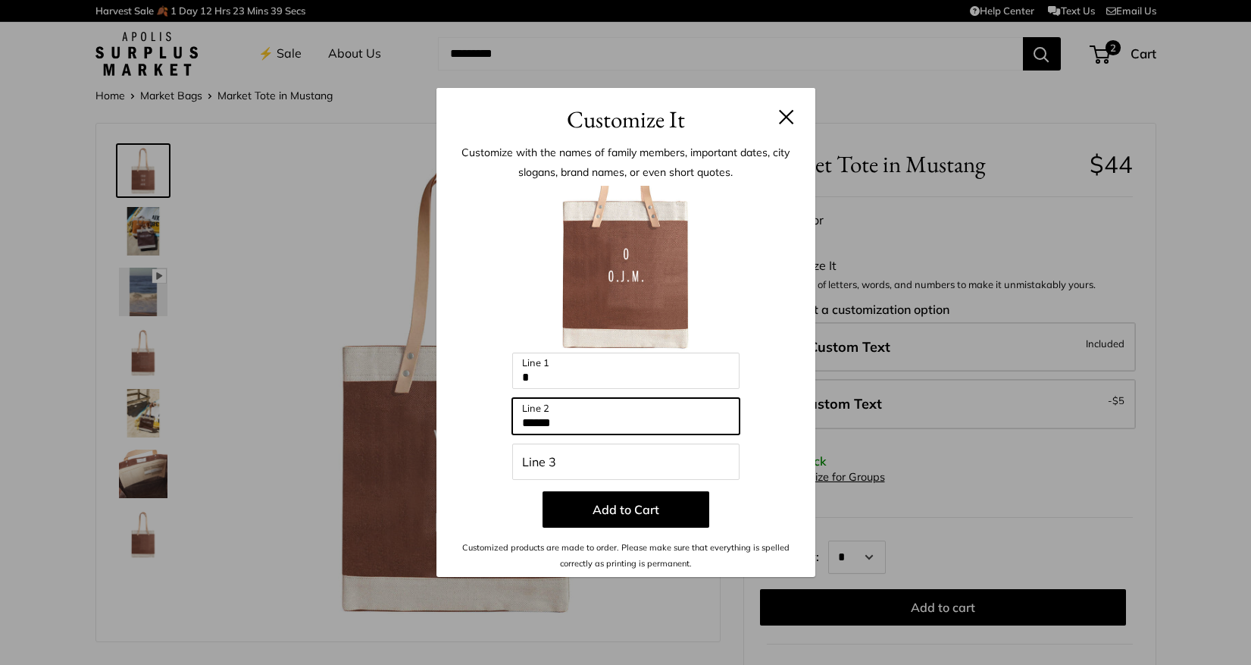
drag, startPoint x: 576, startPoint y: 427, endPoint x: 471, endPoint y: 428, distance: 104.6
click at [471, 428] on div "Enter 39 letters * Line 1 ****** Line 2 Line 3 Add to Cart Customized products …" at bounding box center [625, 378] width 333 height 385
type input "*"
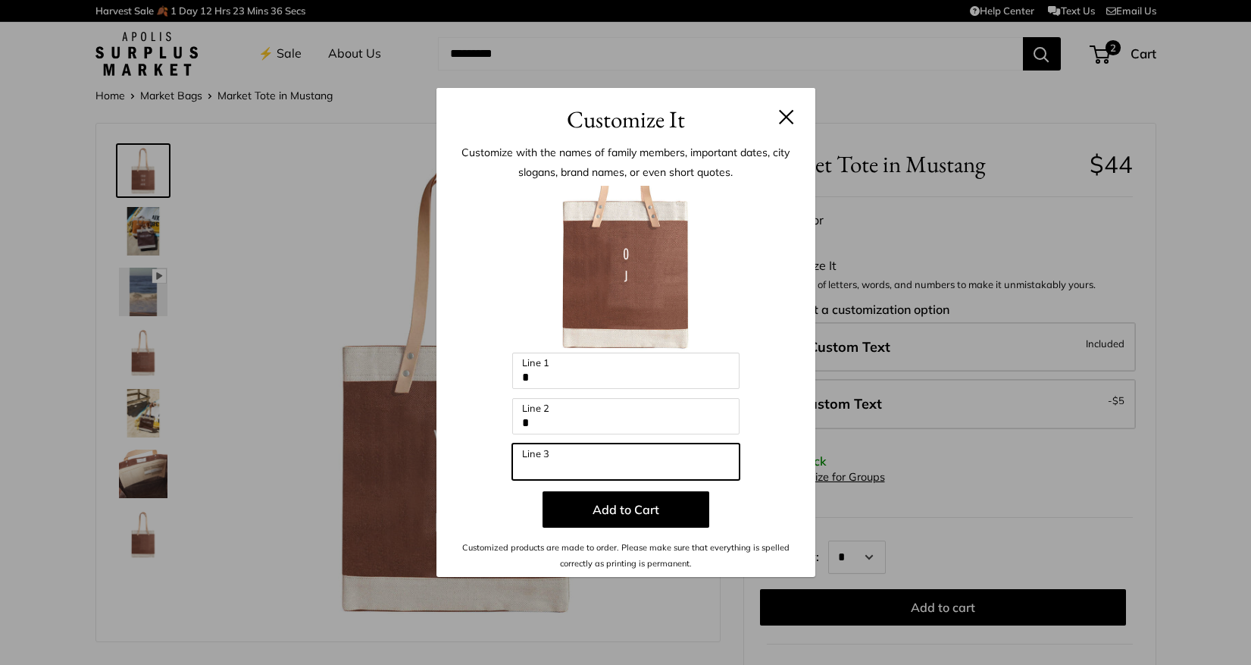
click at [529, 464] on input "Line 3" at bounding box center [625, 461] width 227 height 36
type input "*"
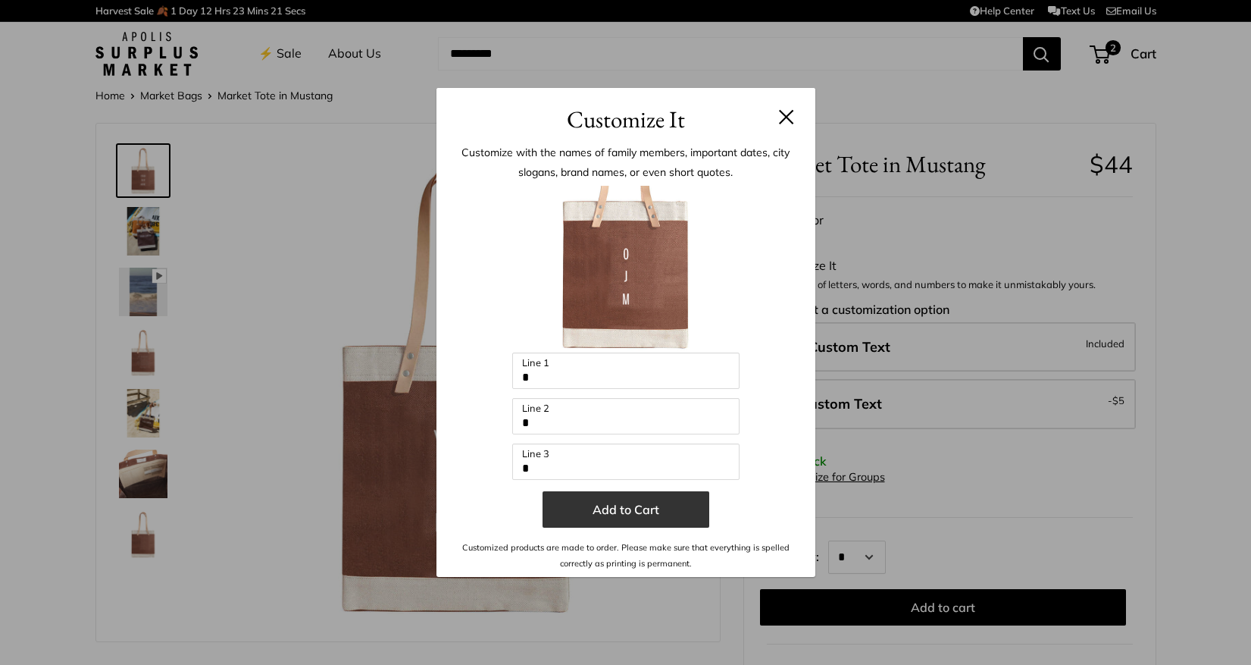
click at [597, 512] on button "Add to Cart" at bounding box center [626, 509] width 167 height 36
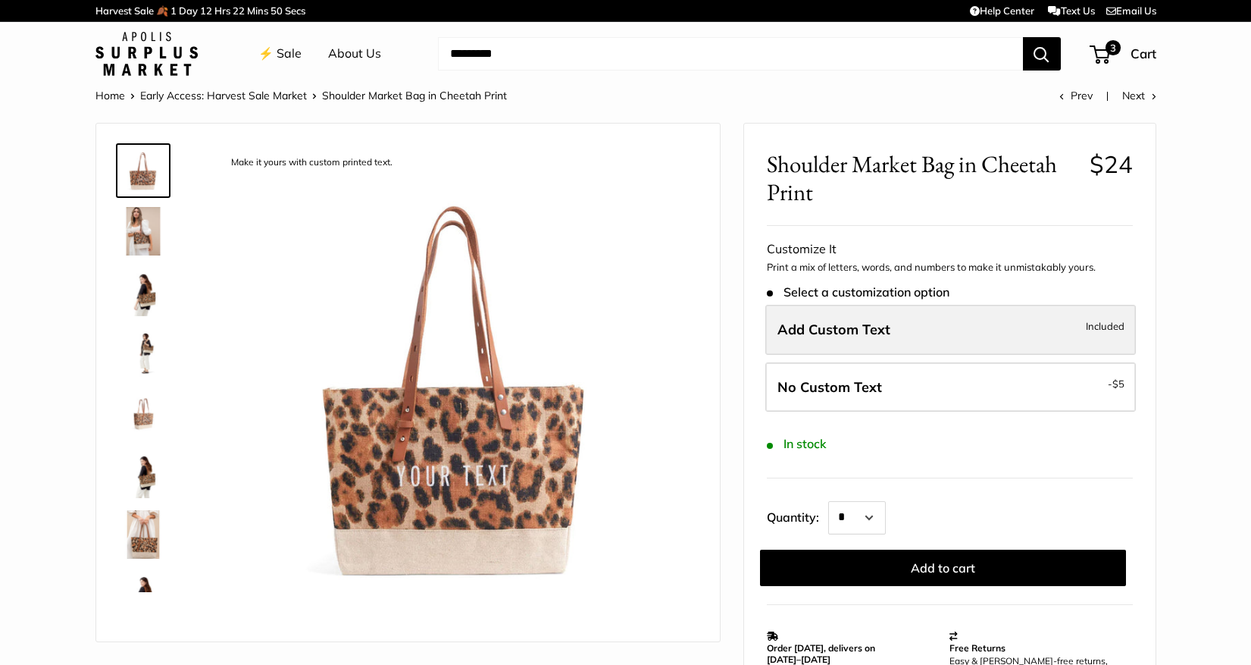
click at [827, 325] on span "Add Custom Text" at bounding box center [834, 329] width 113 height 17
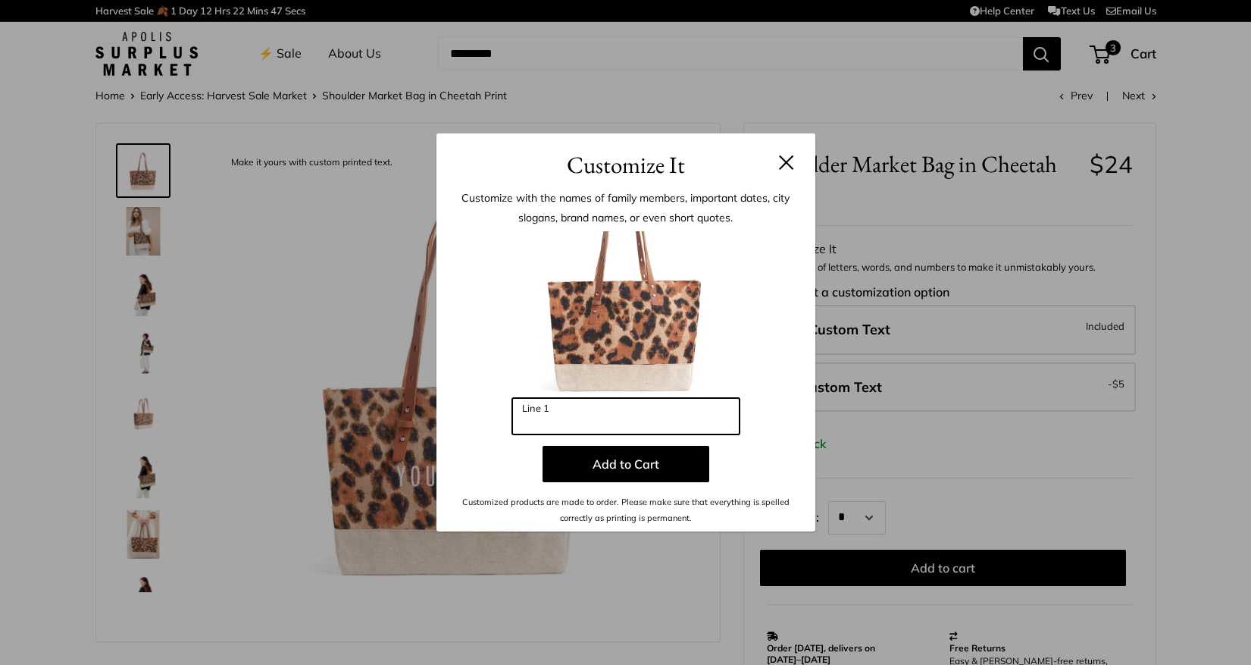
click at [637, 417] on input "Line 1" at bounding box center [625, 416] width 227 height 36
type input "****"
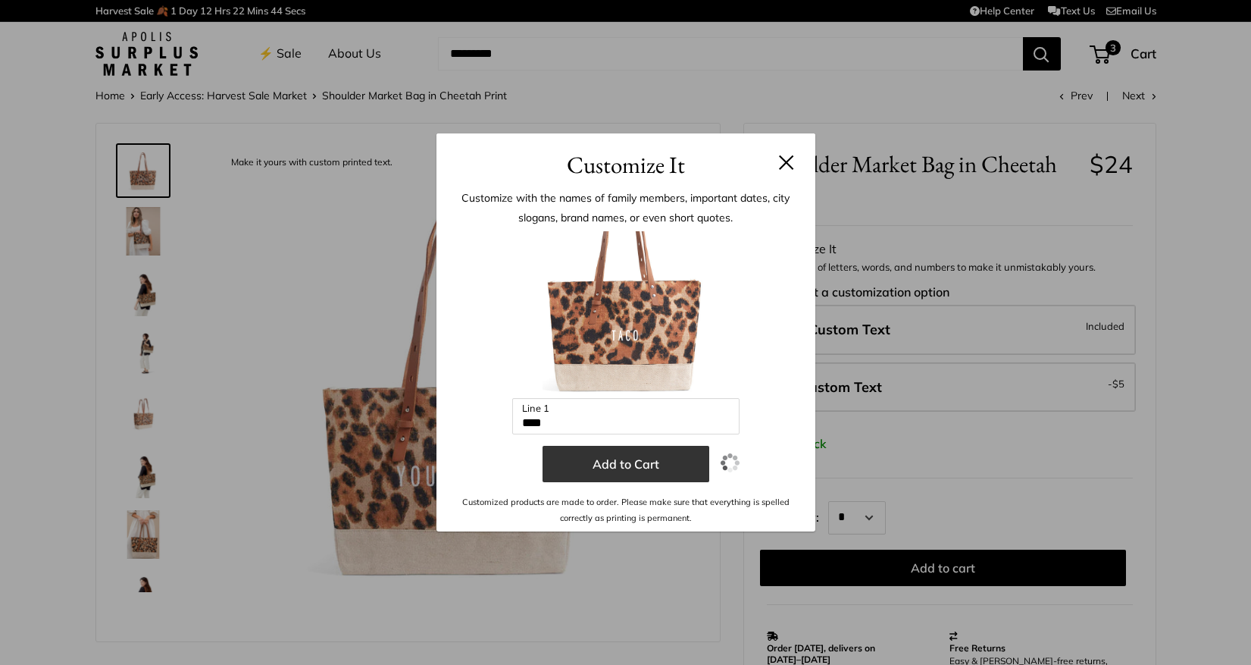
click at [621, 466] on button "Add to Cart" at bounding box center [626, 464] width 167 height 36
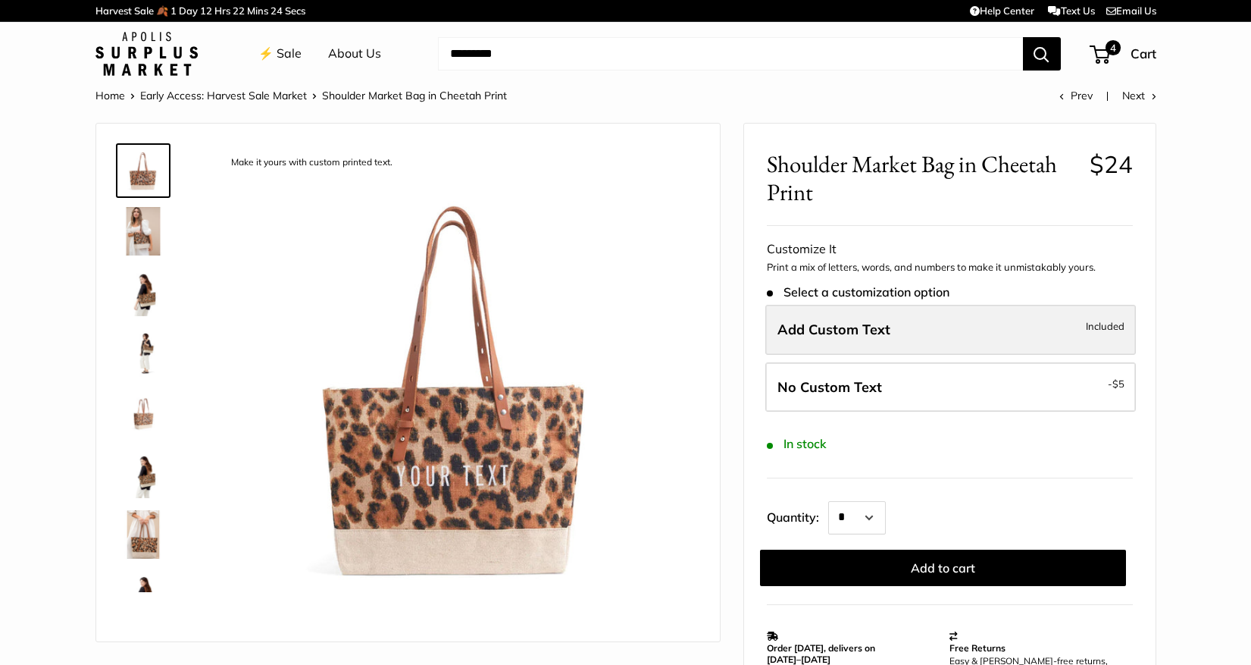
click at [910, 327] on label "Add Custom Text Included" at bounding box center [951, 330] width 371 height 50
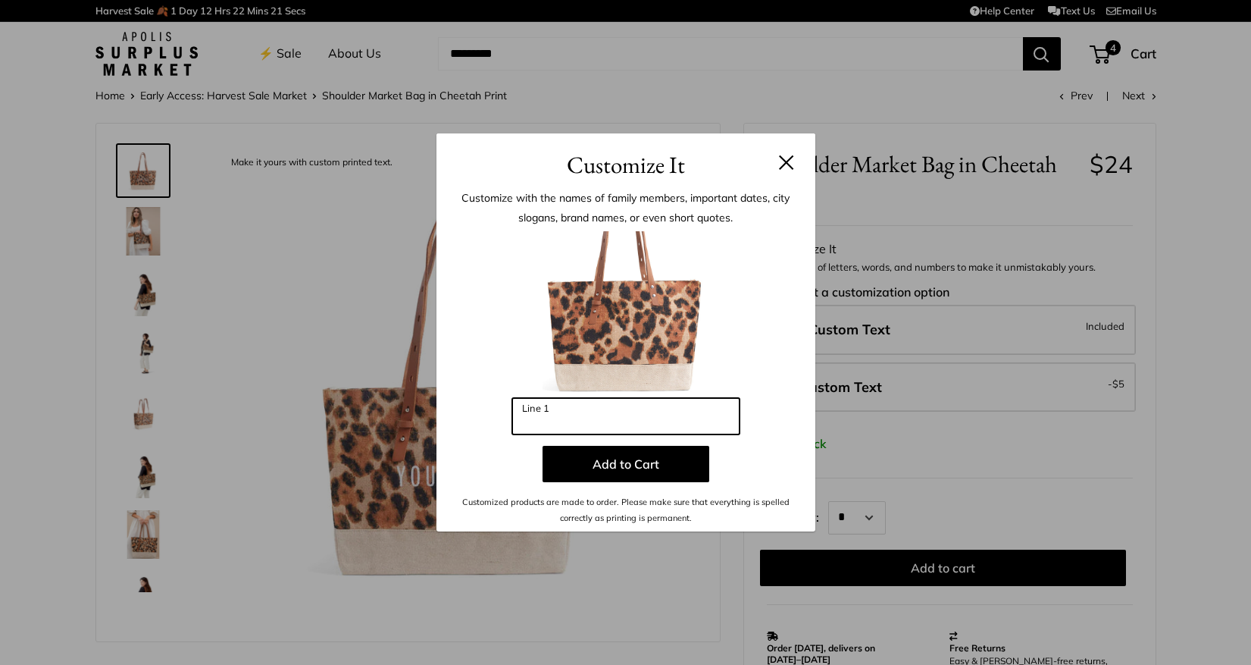
click at [634, 414] on input "Line 1" at bounding box center [625, 416] width 227 height 36
type input "***"
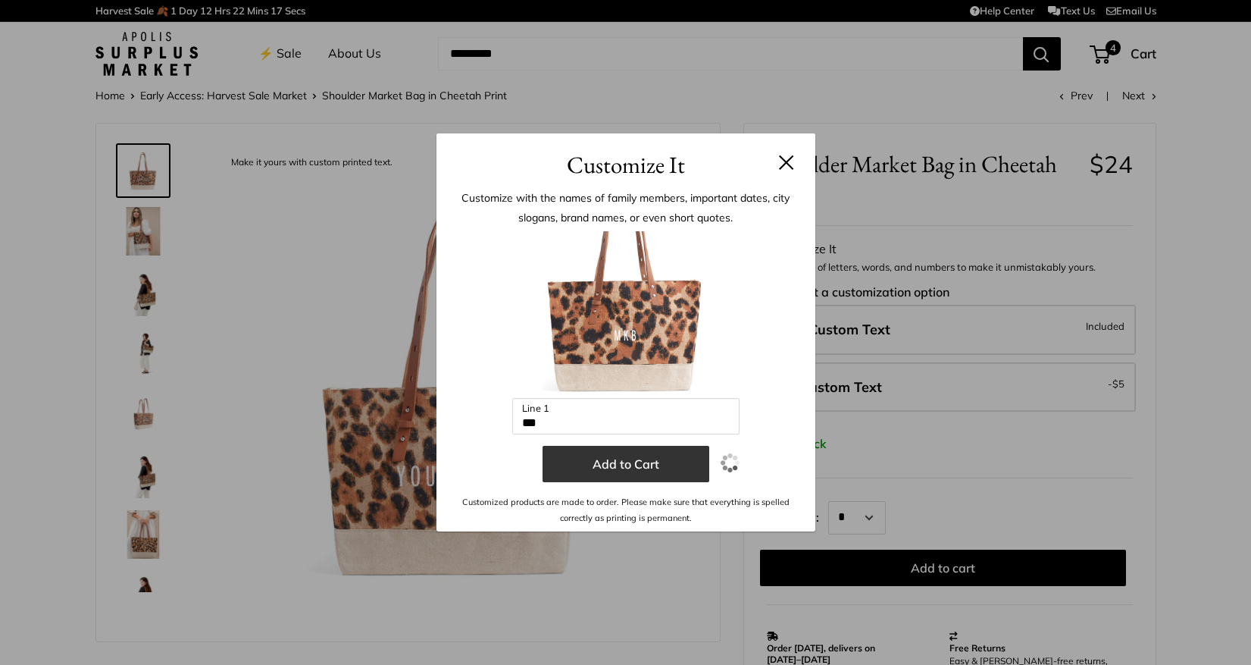
click at [634, 459] on button "Add to Cart" at bounding box center [626, 464] width 167 height 36
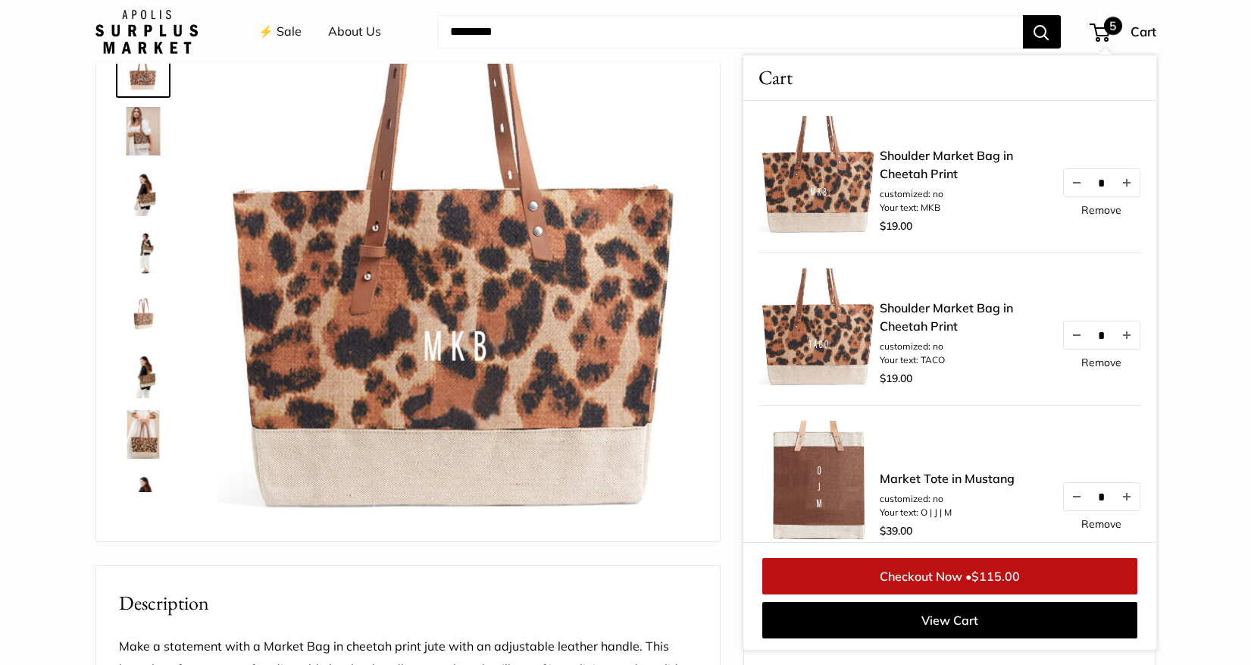
scroll to position [100, 0]
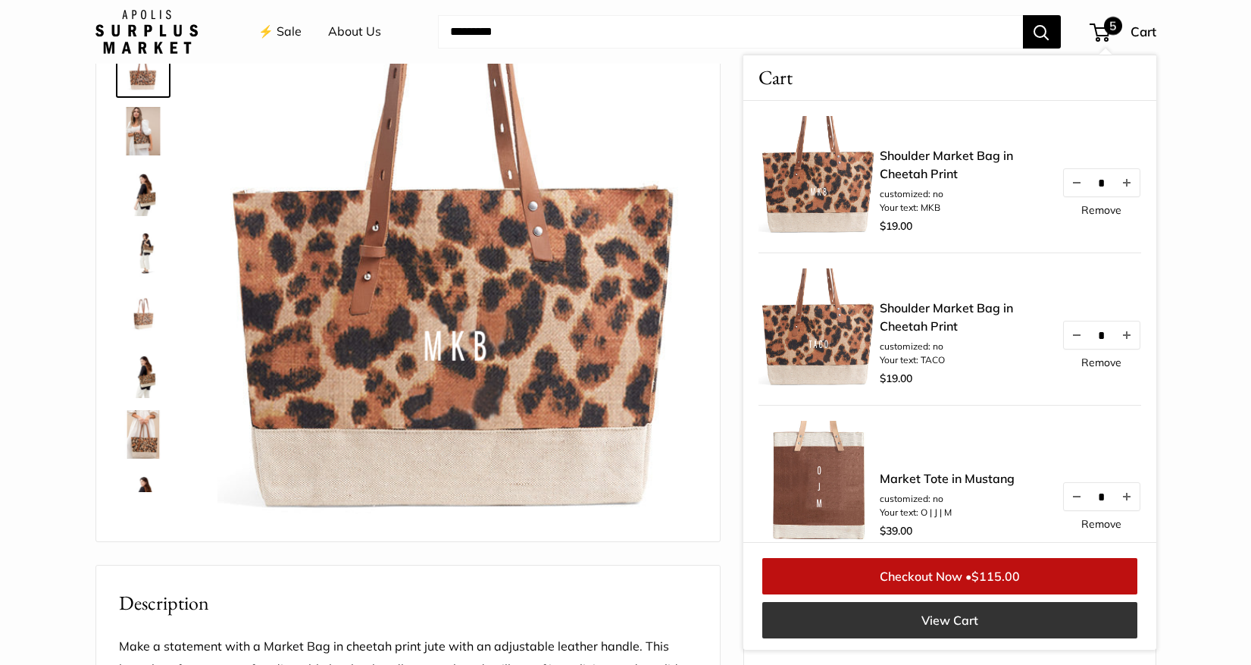
click at [917, 618] on link "View Cart" at bounding box center [949, 620] width 375 height 36
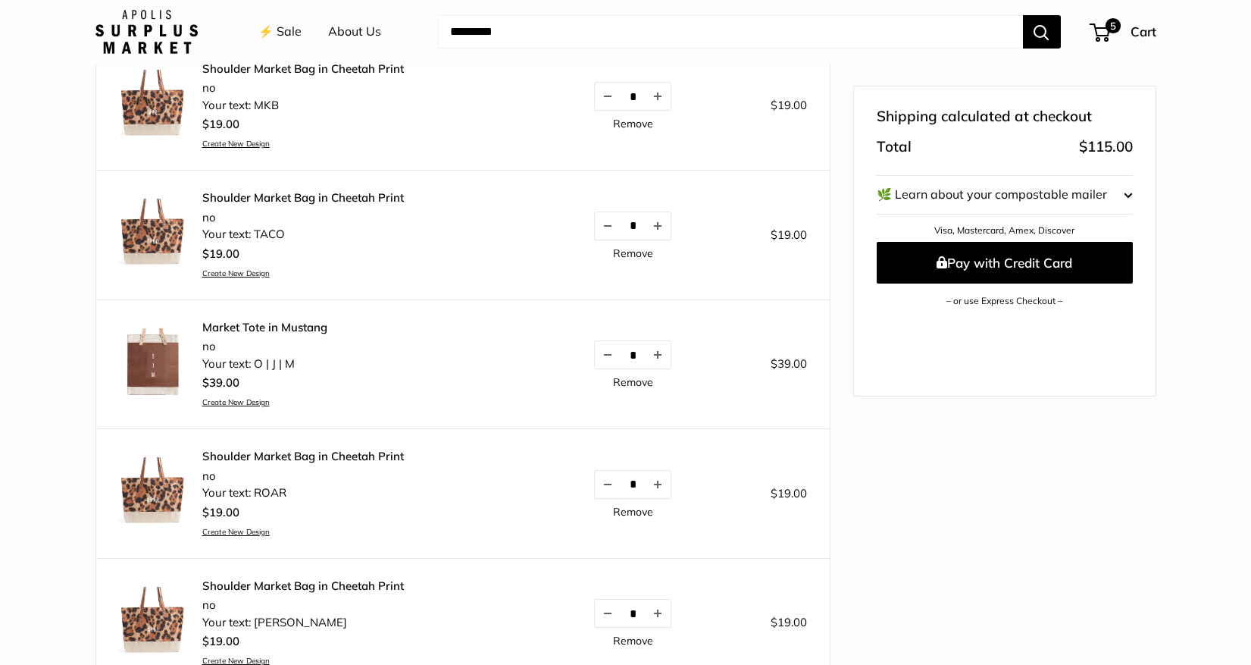
scroll to position [228, 0]
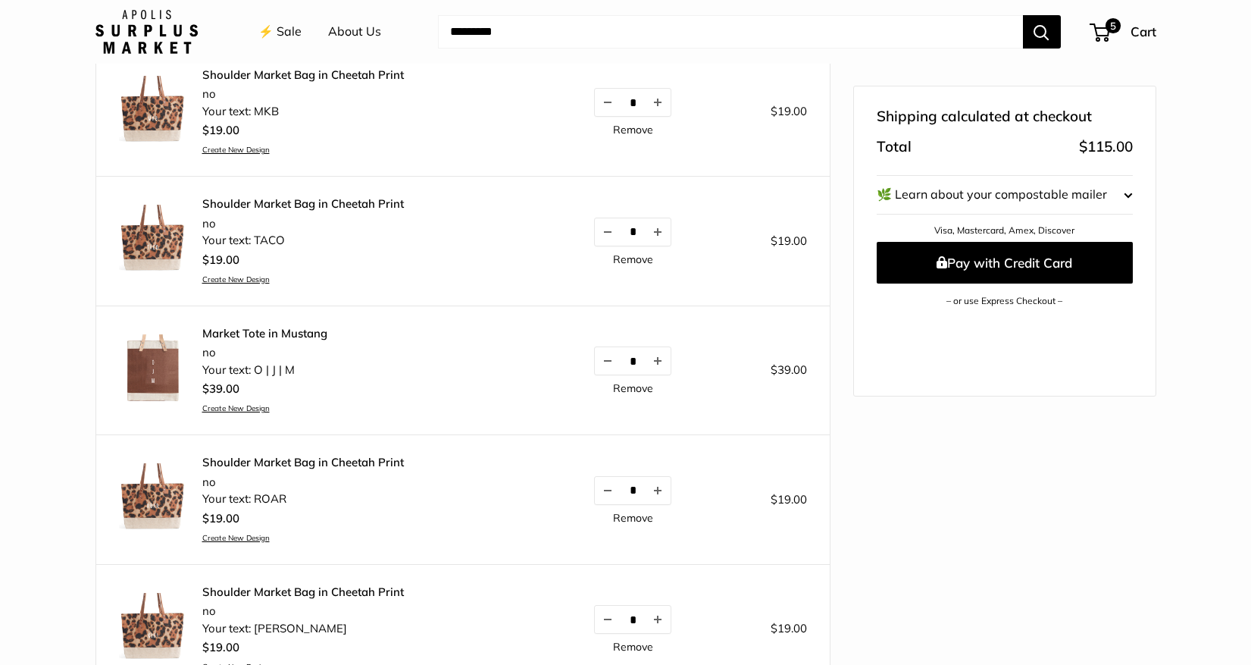
click at [883, 327] on shopify-apple-pay-button at bounding box center [881, 319] width 3 height 15
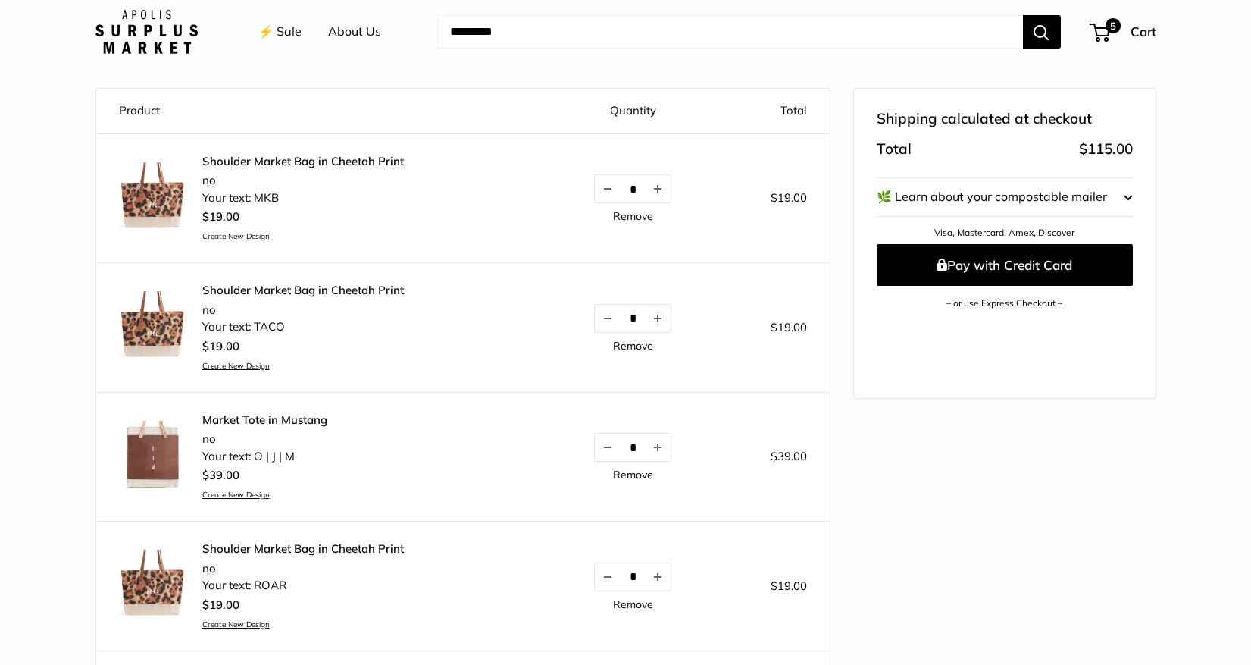
scroll to position [146, 0]
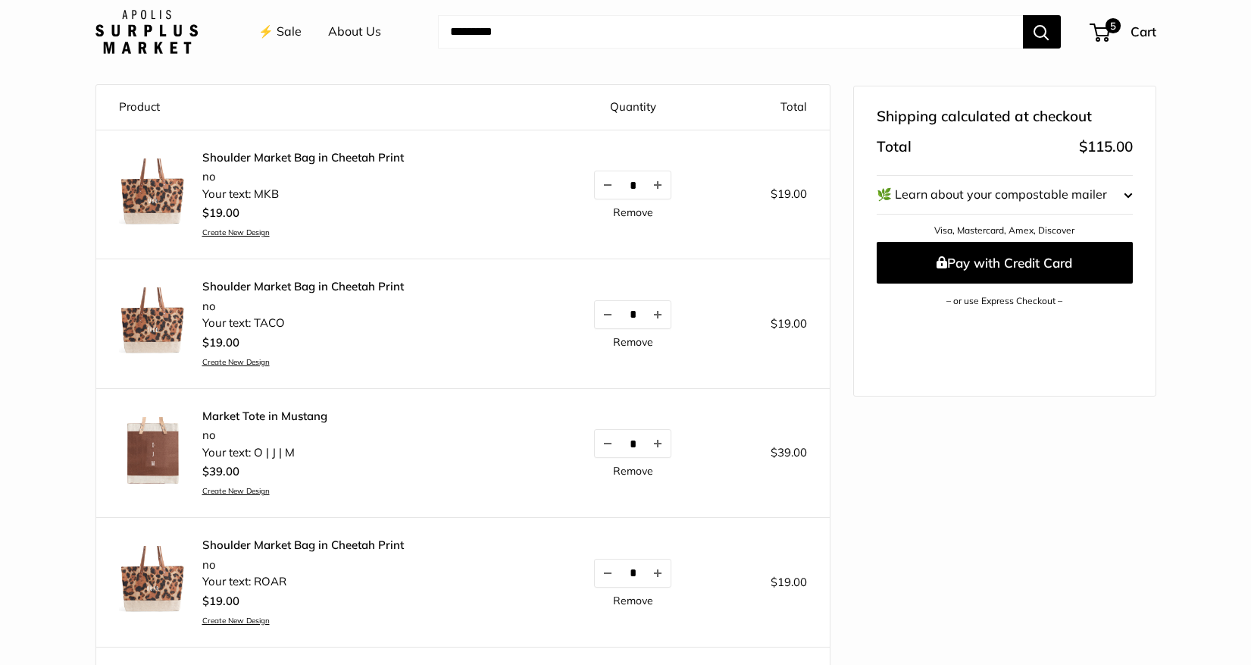
click at [636, 212] on link "Remove" at bounding box center [633, 212] width 40 height 11
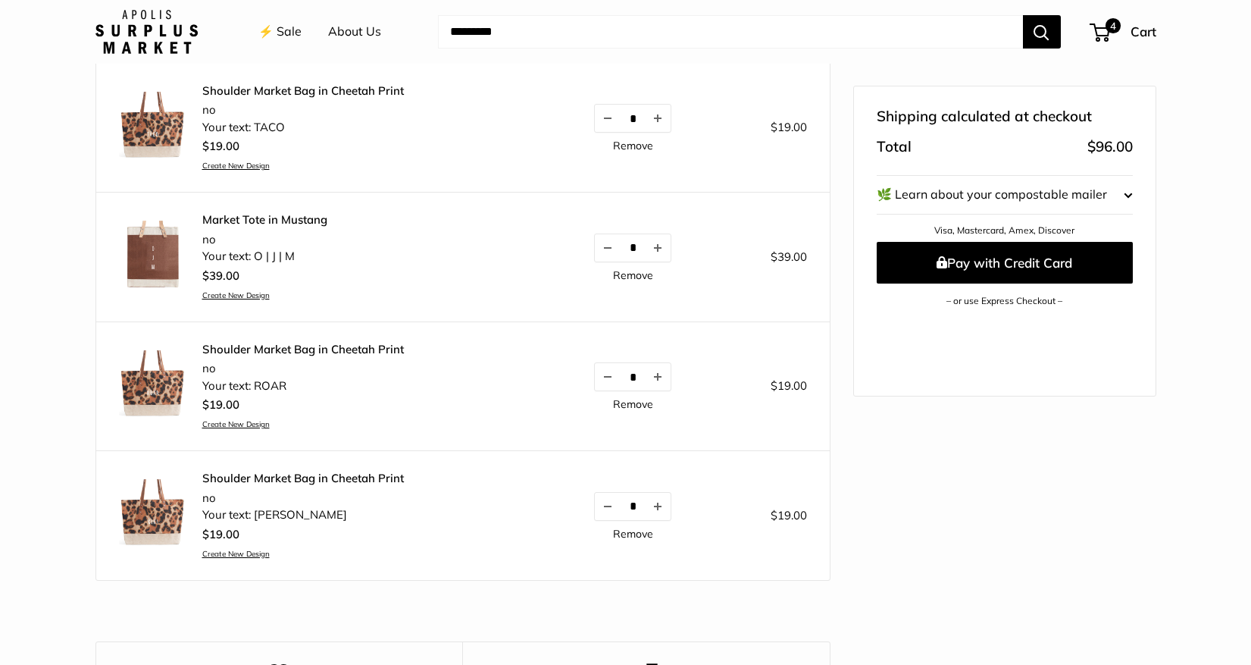
scroll to position [252, 0]
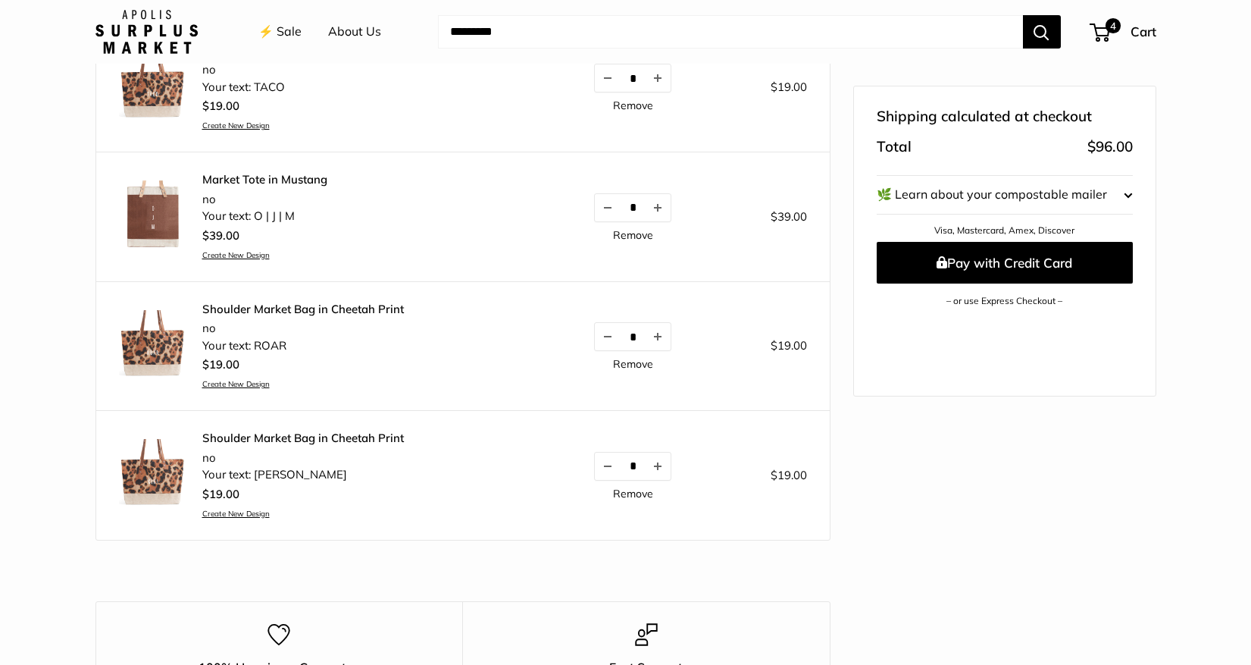
click at [625, 359] on link "Remove" at bounding box center [633, 364] width 40 height 11
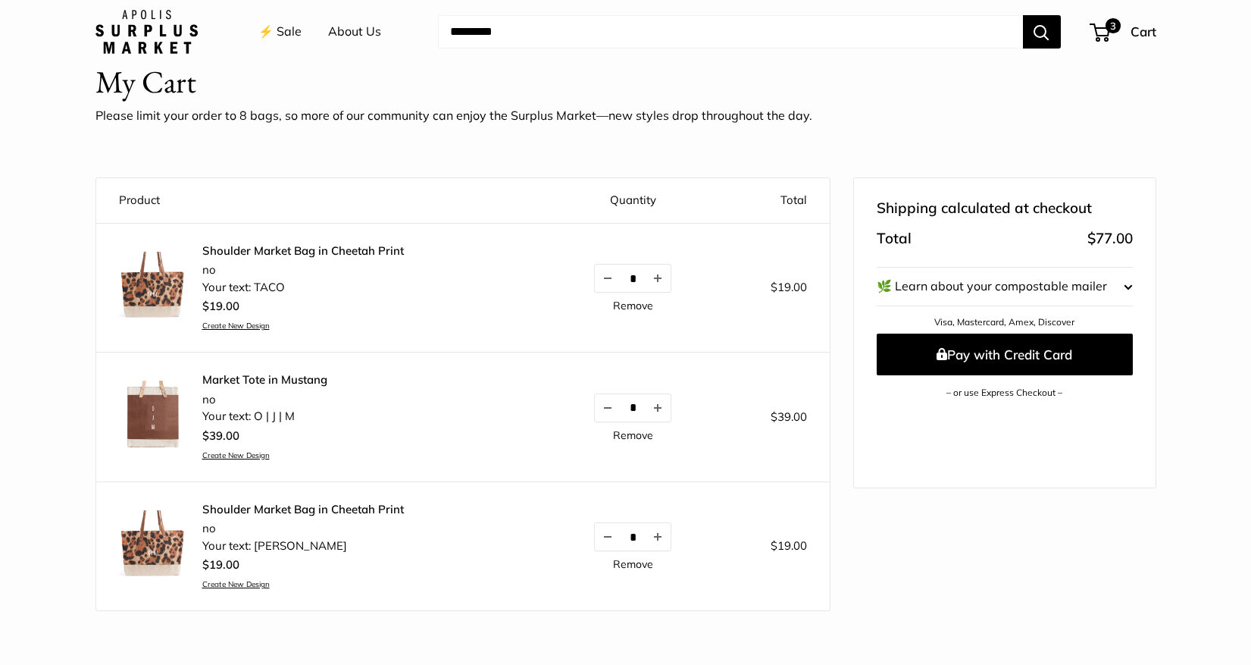
scroll to position [43, 0]
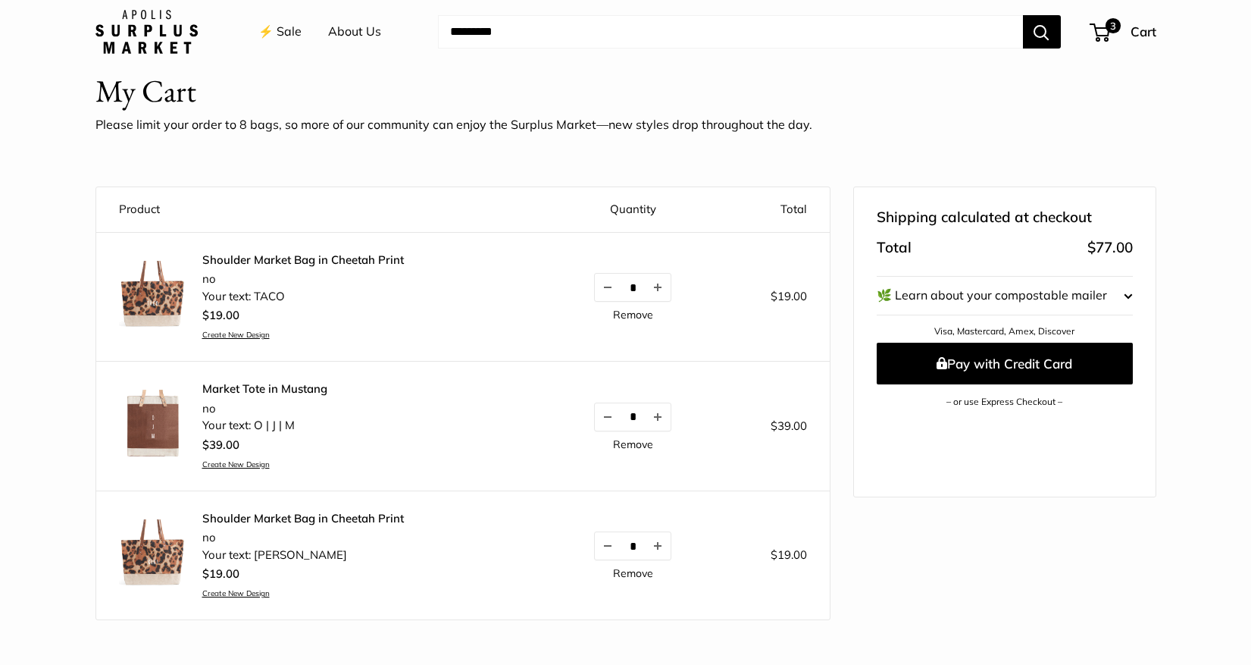
click at [632, 315] on link "Remove" at bounding box center [633, 314] width 40 height 11
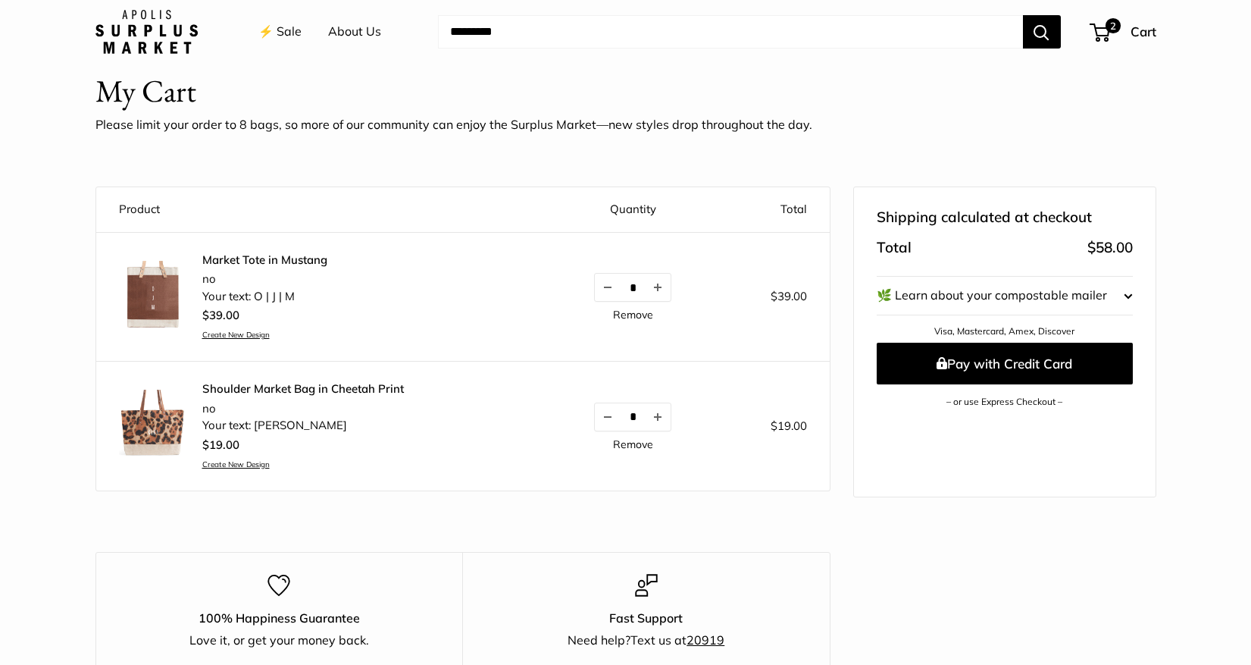
click at [883, 421] on shopify-apple-pay-button at bounding box center [881, 420] width 3 height 15
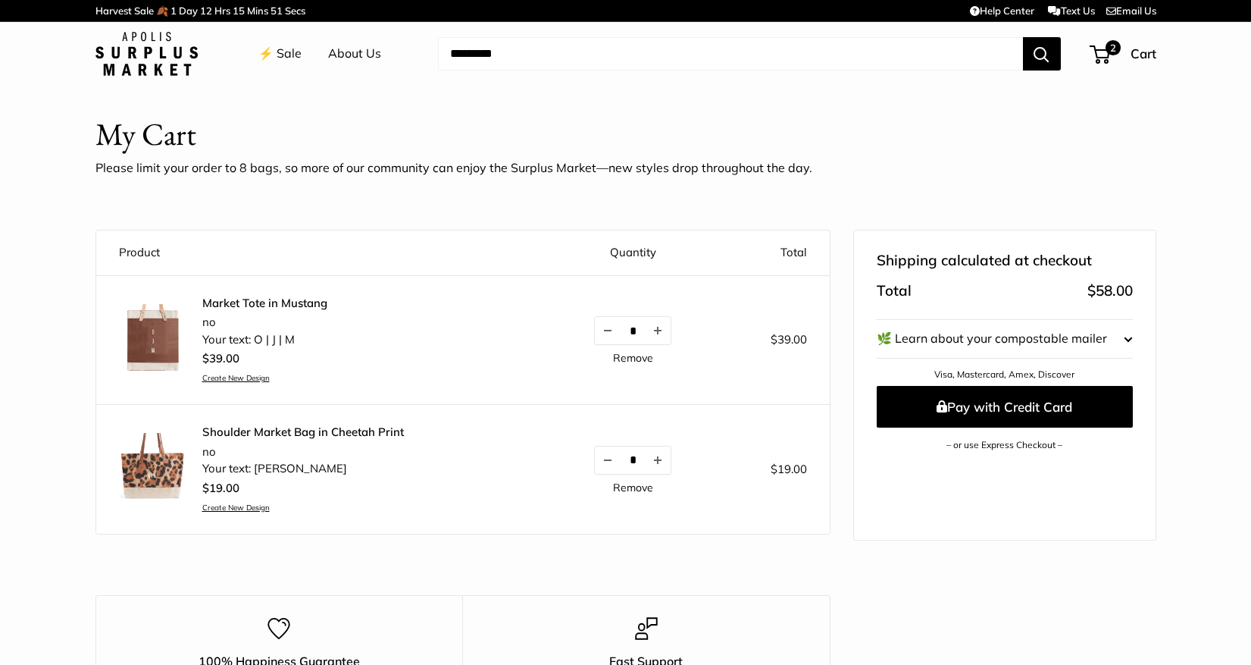
scroll to position [0, 0]
